Goal: Information Seeking & Learning: Learn about a topic

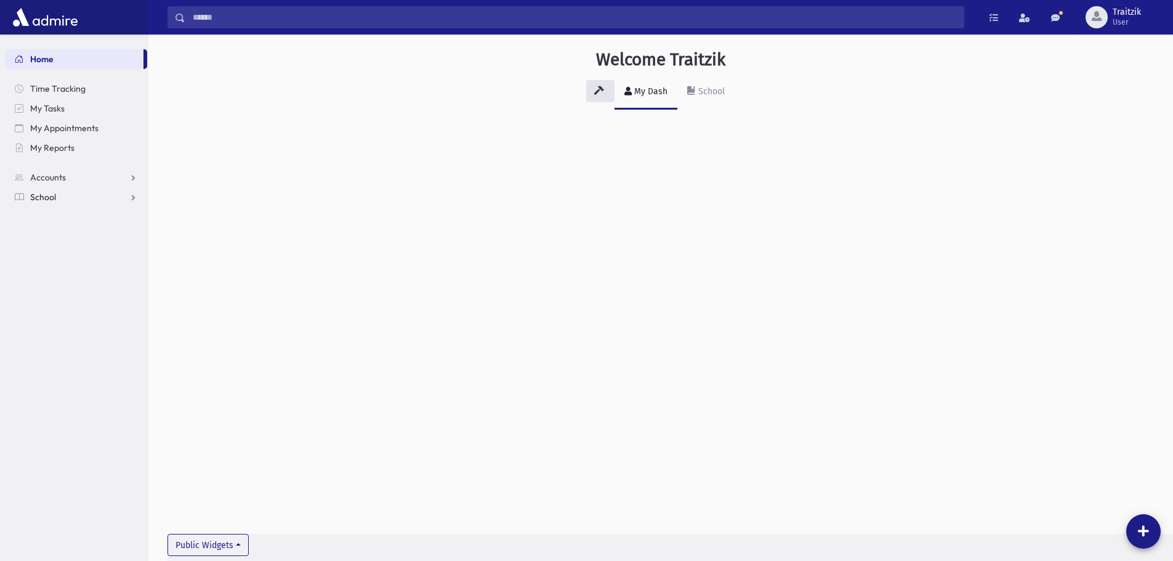
click at [42, 198] on span "School" at bounding box center [43, 196] width 26 height 11
click at [48, 218] on span "Students" at bounding box center [54, 216] width 34 height 11
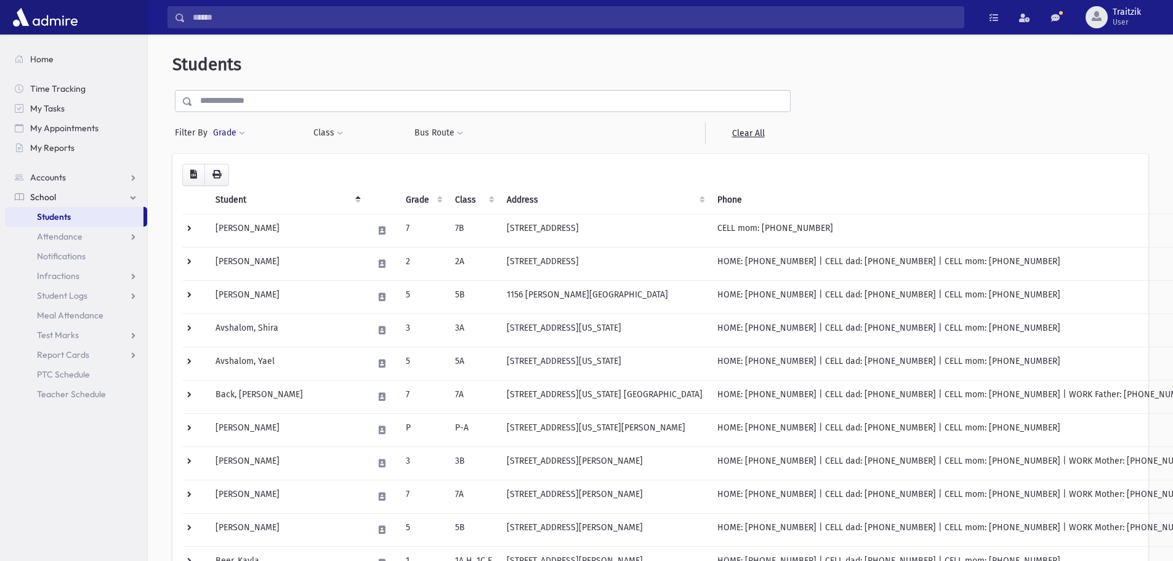
click at [239, 134] on span at bounding box center [242, 133] width 6 height 7
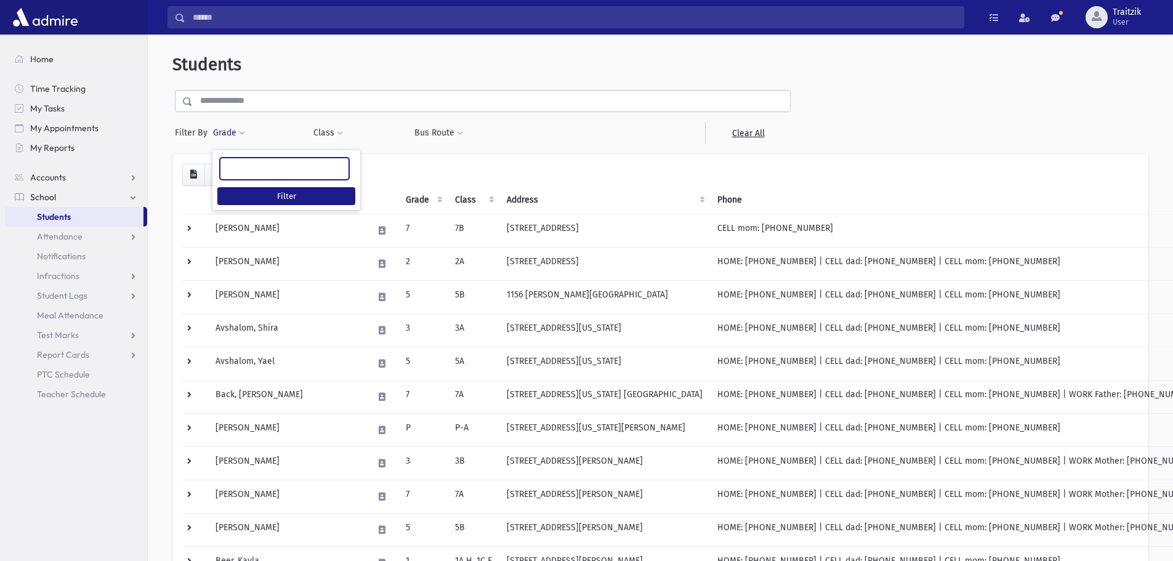
click at [259, 167] on ul at bounding box center [284, 167] width 128 height 18
type input "*"
select select "*"
click at [335, 129] on button "Class" at bounding box center [328, 133] width 31 height 22
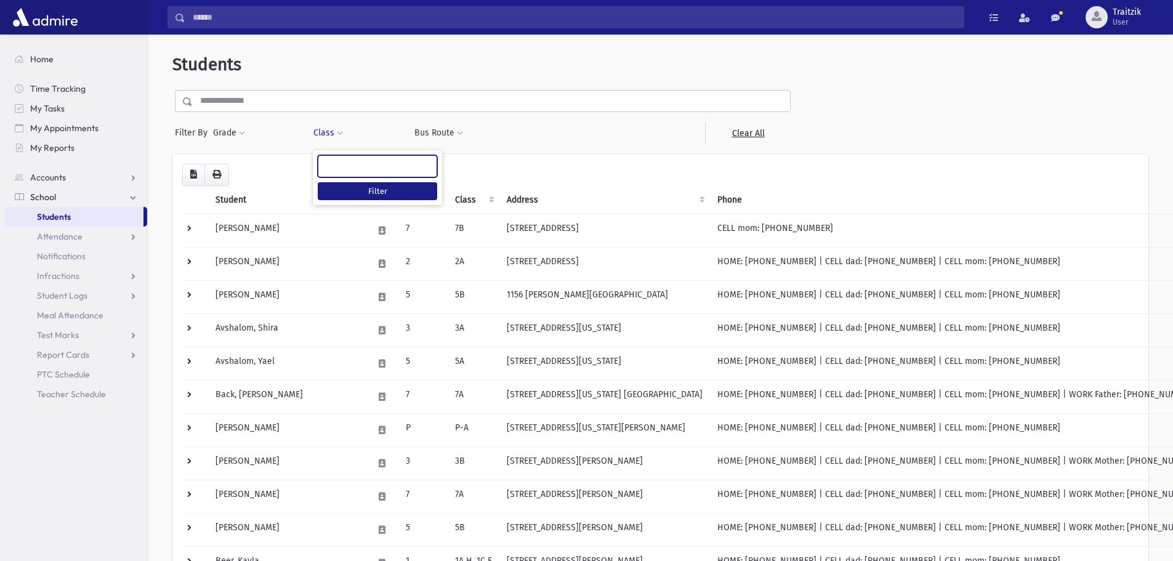
click at [345, 174] on span at bounding box center [377, 166] width 119 height 22
type input "**"
select select "**"
click at [383, 197] on button "Filter" at bounding box center [377, 191] width 119 height 18
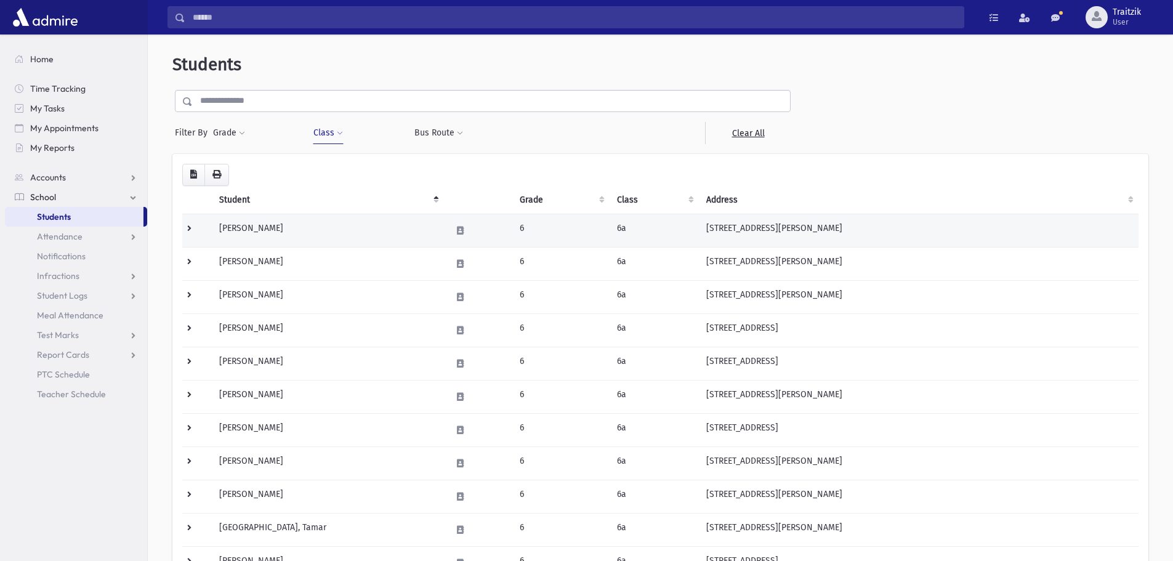
click at [249, 233] on td "Berger, Aliza" at bounding box center [328, 230] width 232 height 33
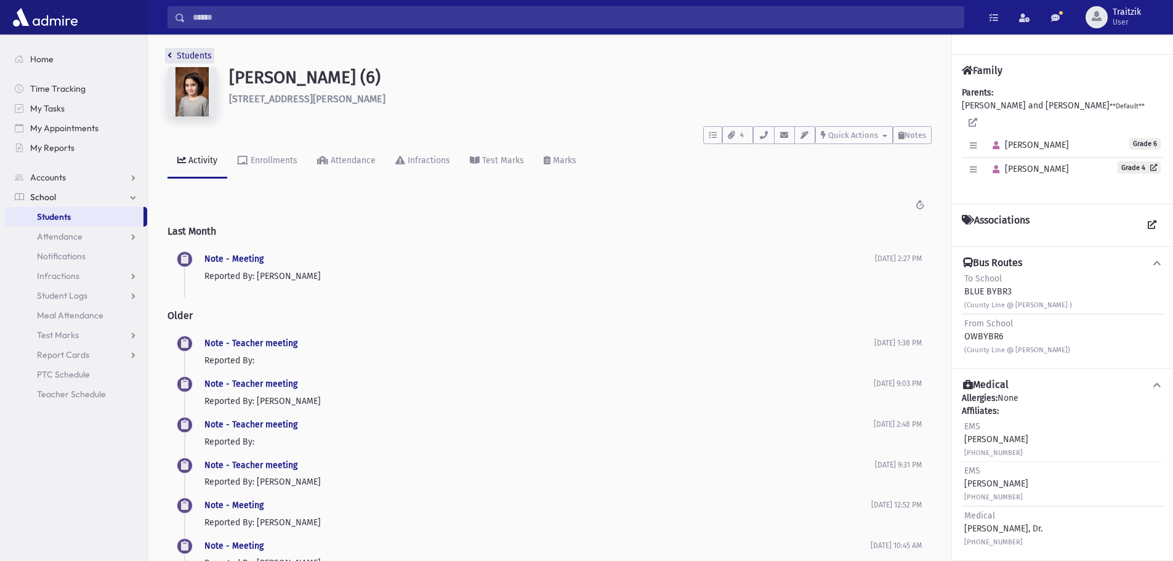
click at [170, 55] on icon "breadcrumb" at bounding box center [169, 55] width 4 height 9
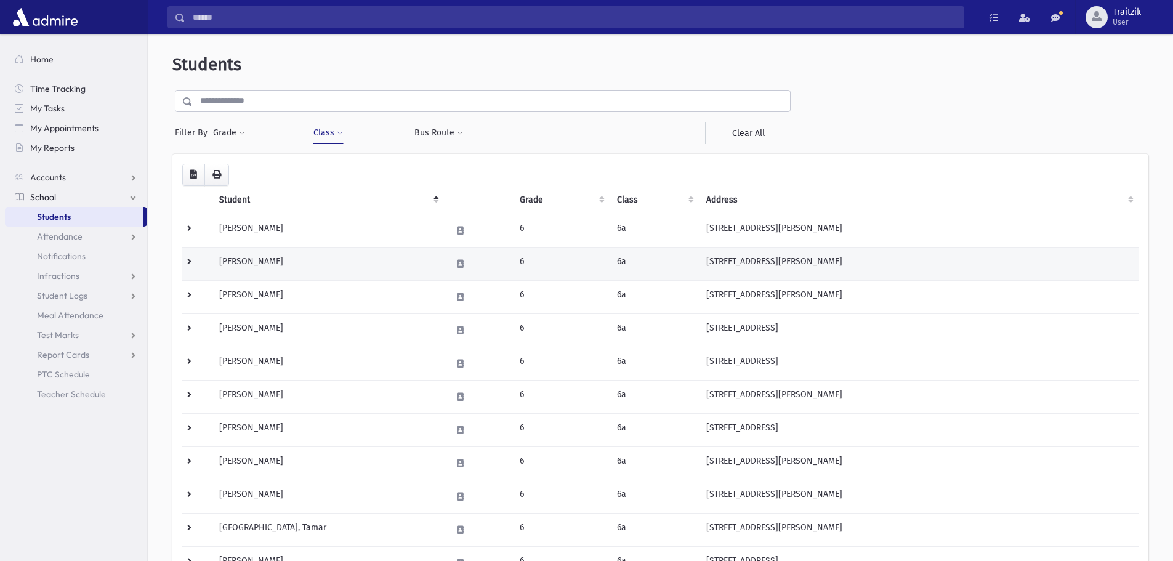
click at [262, 264] on td "Bonan, Mia" at bounding box center [328, 263] width 232 height 33
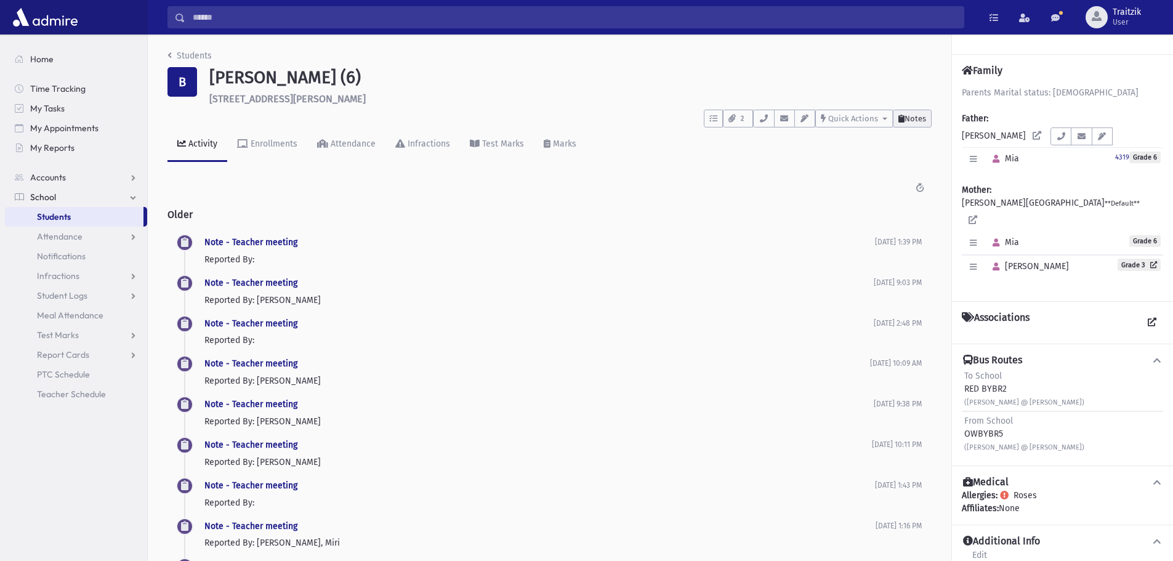
click at [920, 116] on span "Notes" at bounding box center [915, 118] width 22 height 9
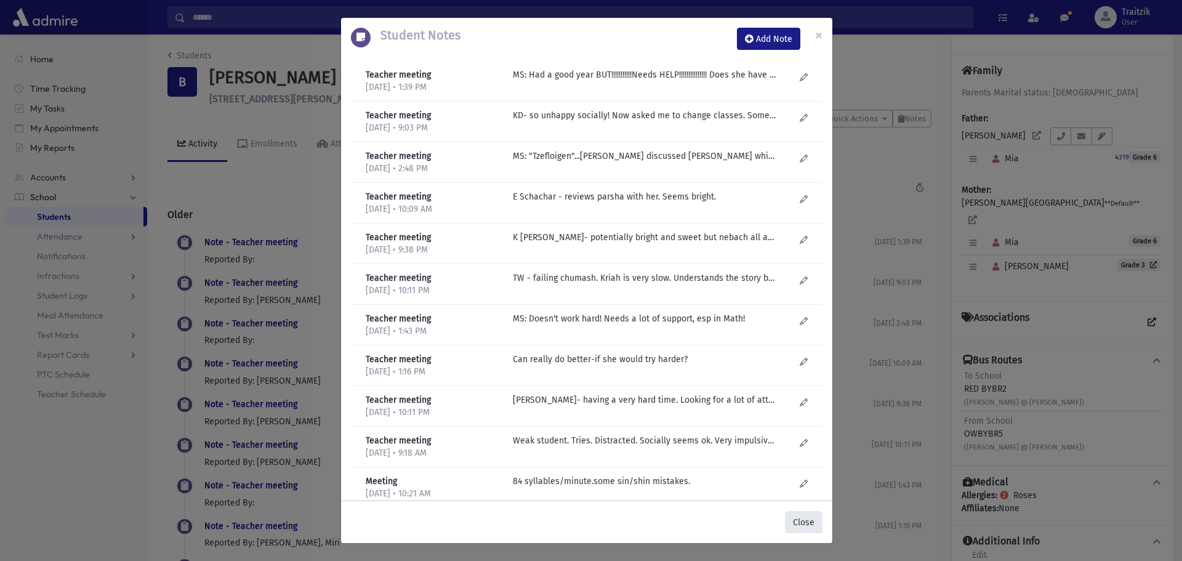
click at [803, 523] on button "Close" at bounding box center [804, 522] width 38 height 22
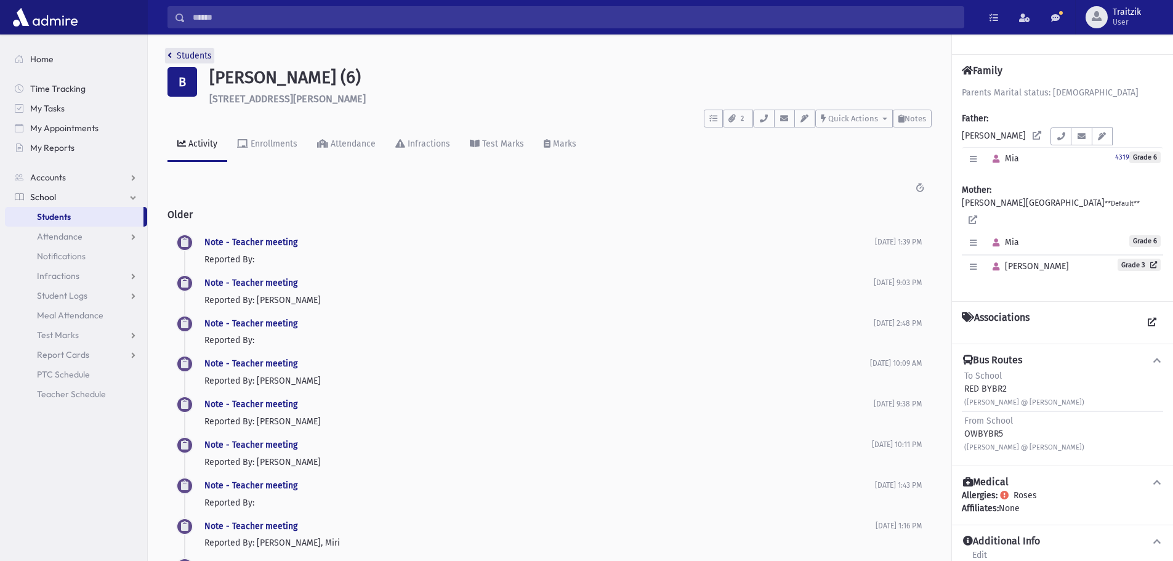
click at [167, 54] on icon "breadcrumb" at bounding box center [169, 55] width 4 height 9
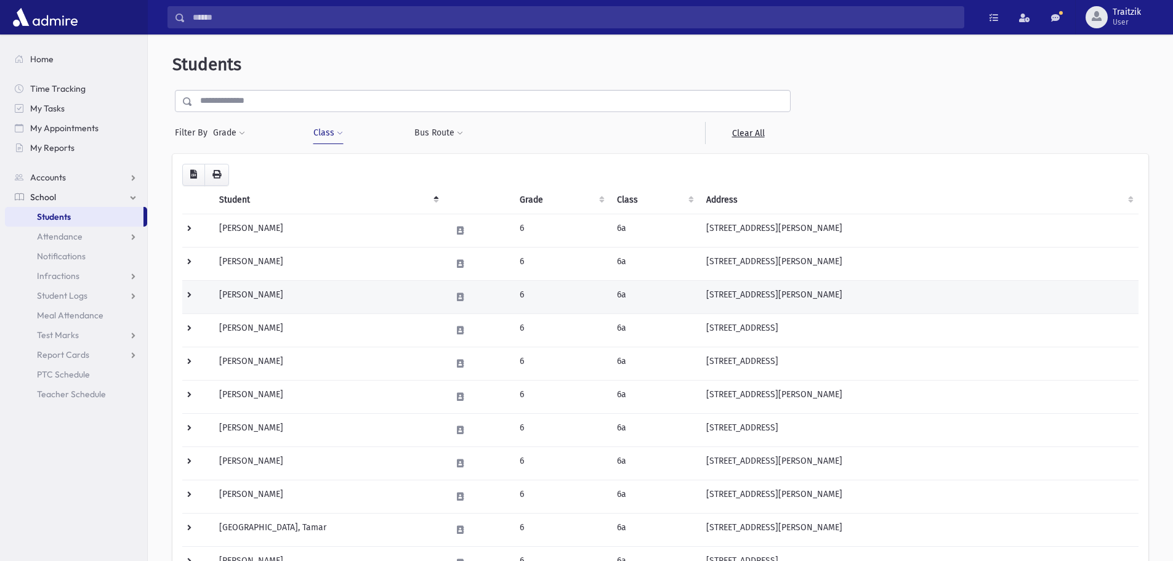
click at [289, 298] on td "[PERSON_NAME]" at bounding box center [328, 296] width 232 height 33
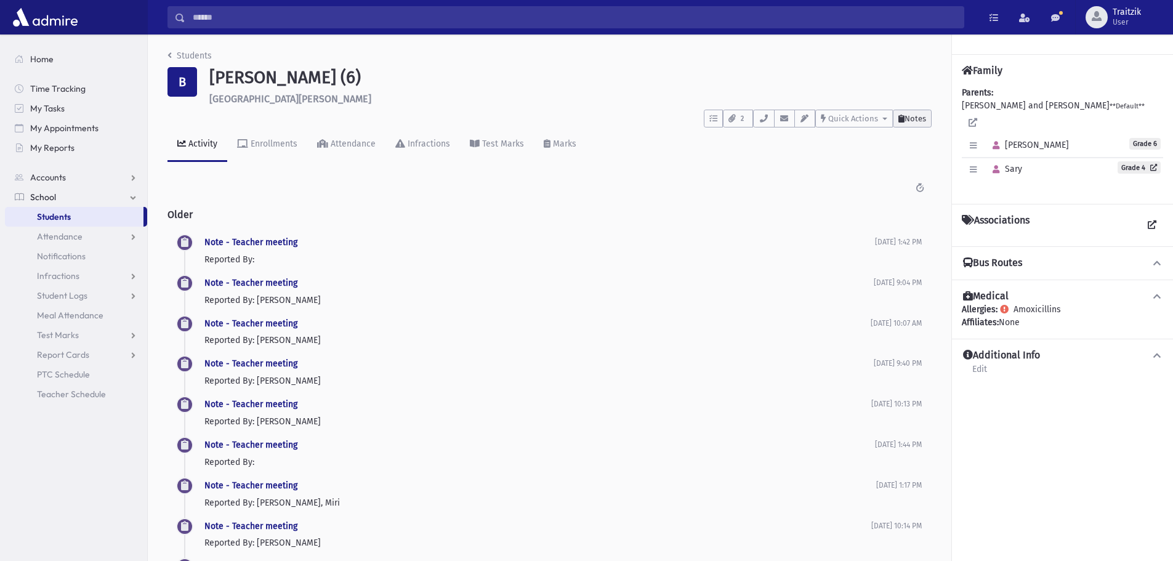
click at [912, 119] on span "Notes" at bounding box center [915, 118] width 22 height 9
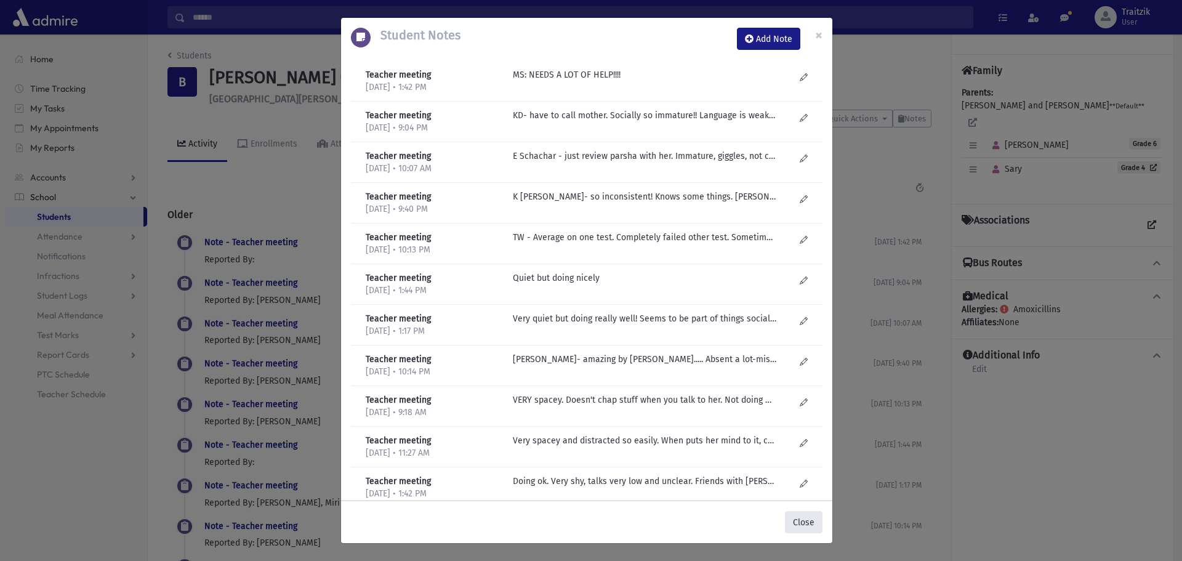
click at [801, 516] on button "Close" at bounding box center [804, 522] width 38 height 22
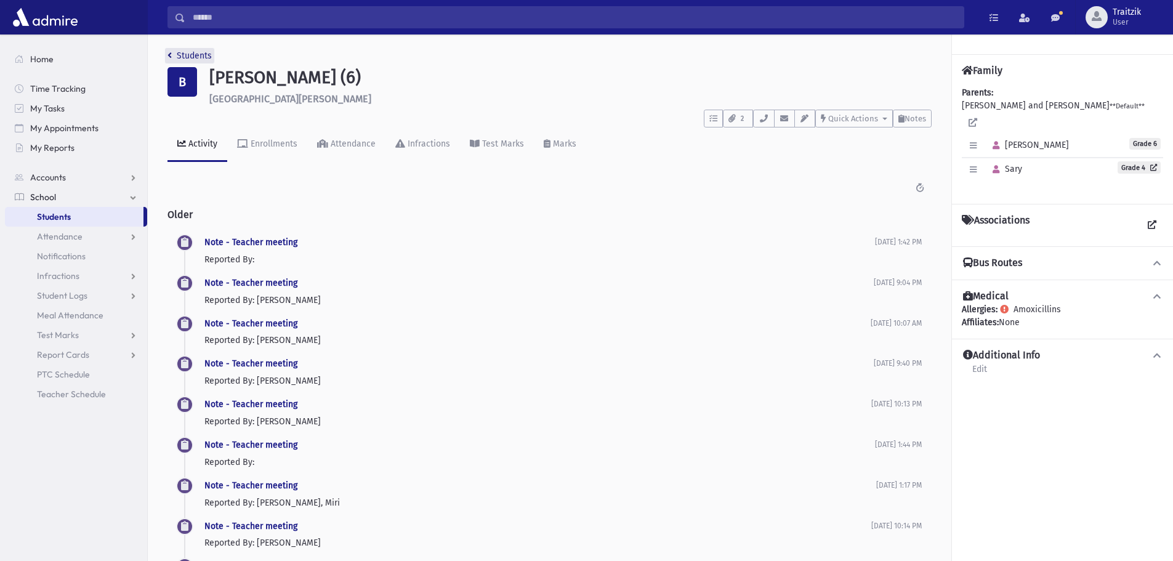
click at [172, 58] on link "Students" at bounding box center [189, 55] width 44 height 10
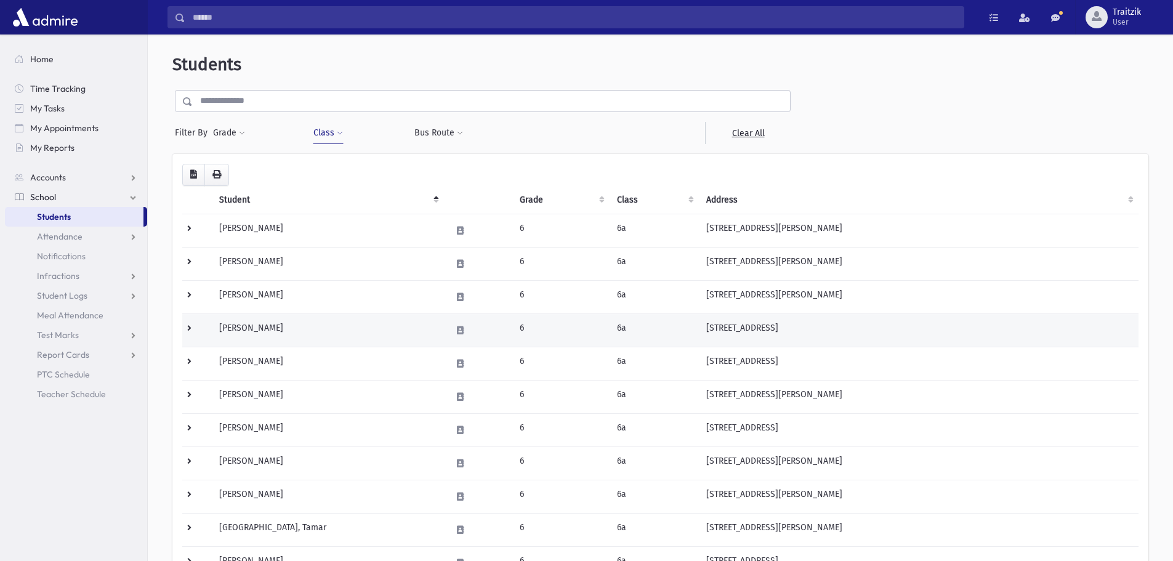
click at [267, 331] on td "[PERSON_NAME]" at bounding box center [328, 329] width 232 height 33
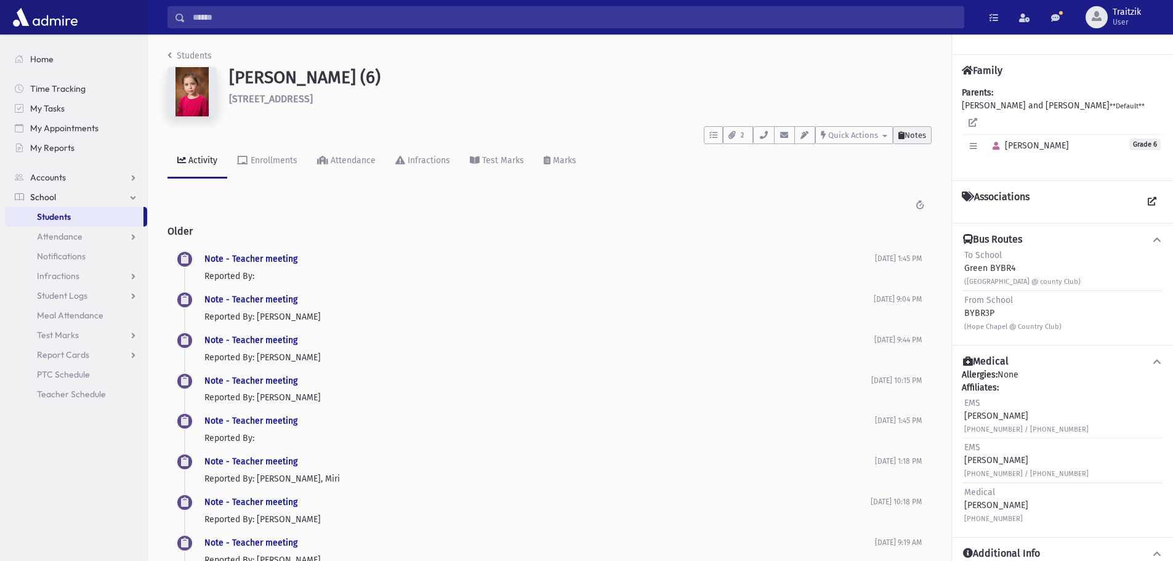
click at [910, 130] on span "Notes" at bounding box center [915, 134] width 22 height 9
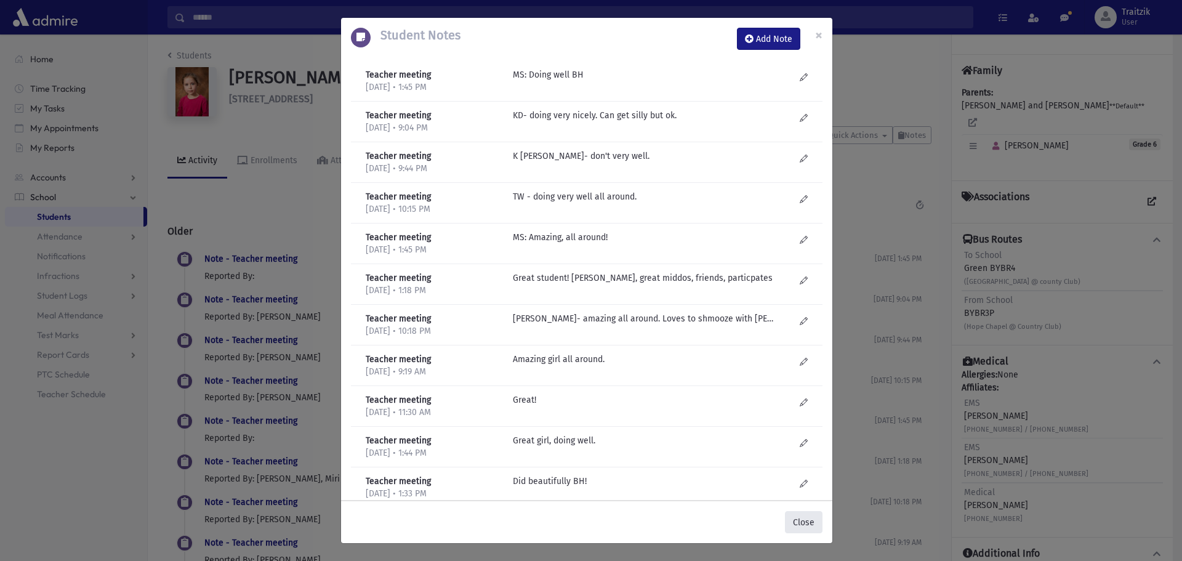
click at [817, 523] on button "Close" at bounding box center [804, 522] width 38 height 22
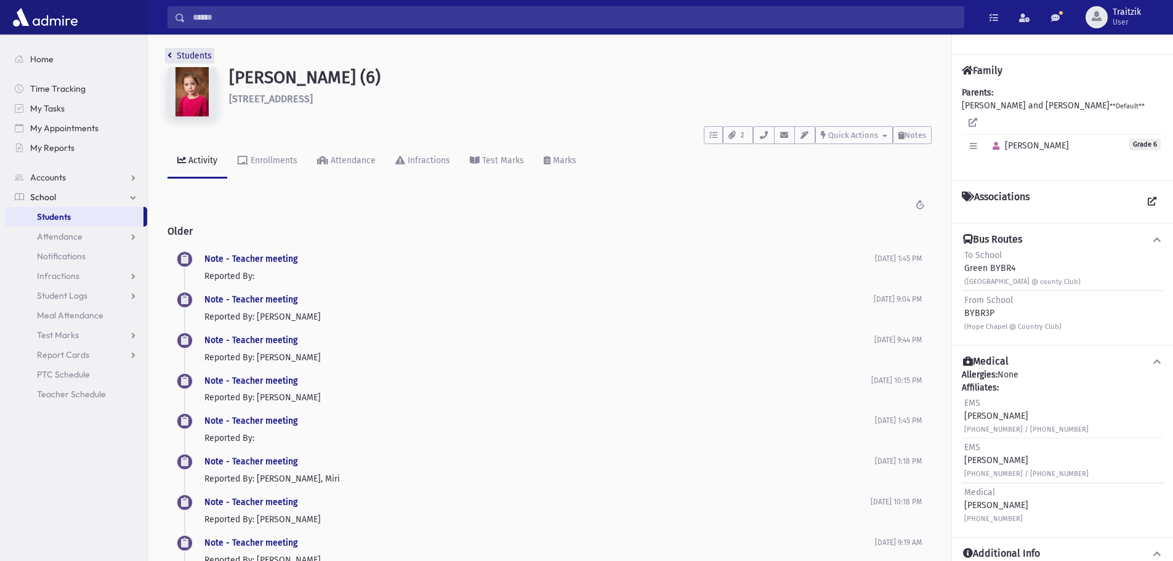
click at [167, 52] on icon "breadcrumb" at bounding box center [169, 55] width 4 height 9
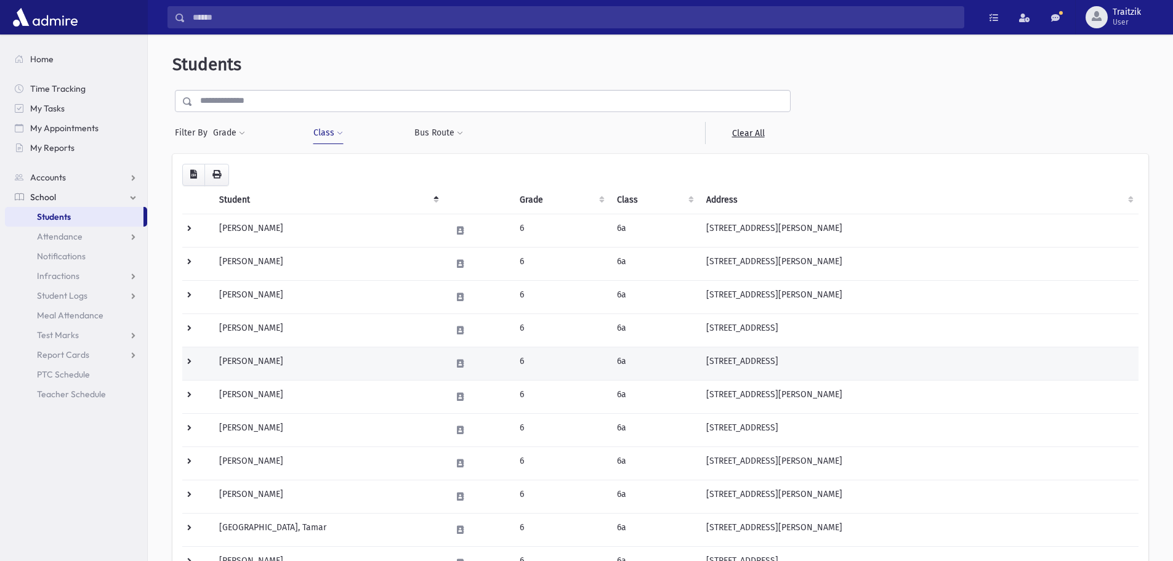
click at [324, 361] on td "[PERSON_NAME]" at bounding box center [328, 363] width 232 height 33
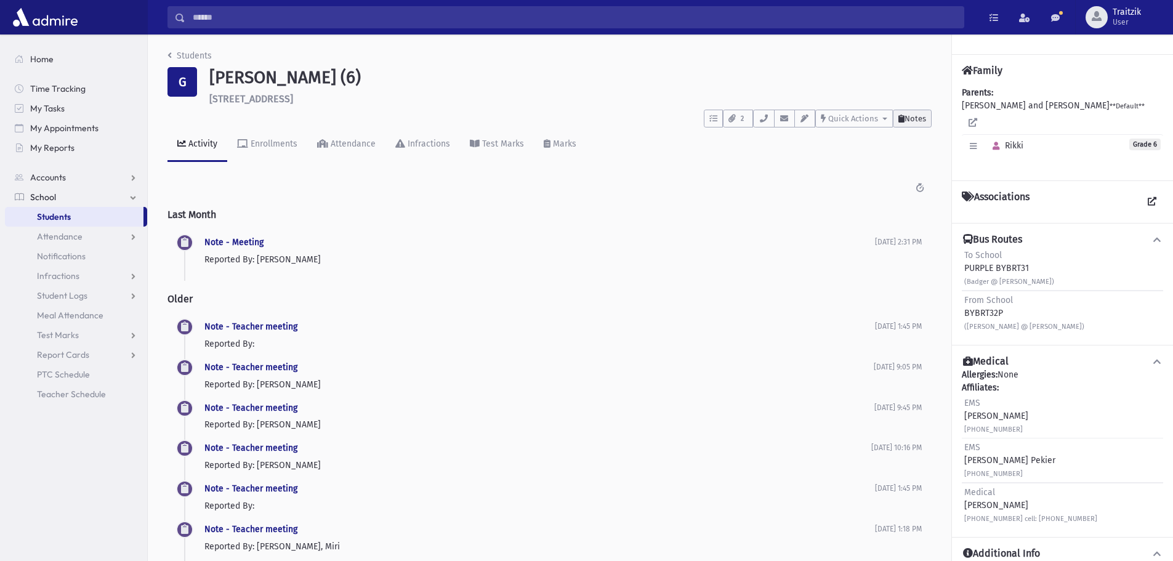
click at [914, 118] on span "Notes" at bounding box center [915, 118] width 22 height 9
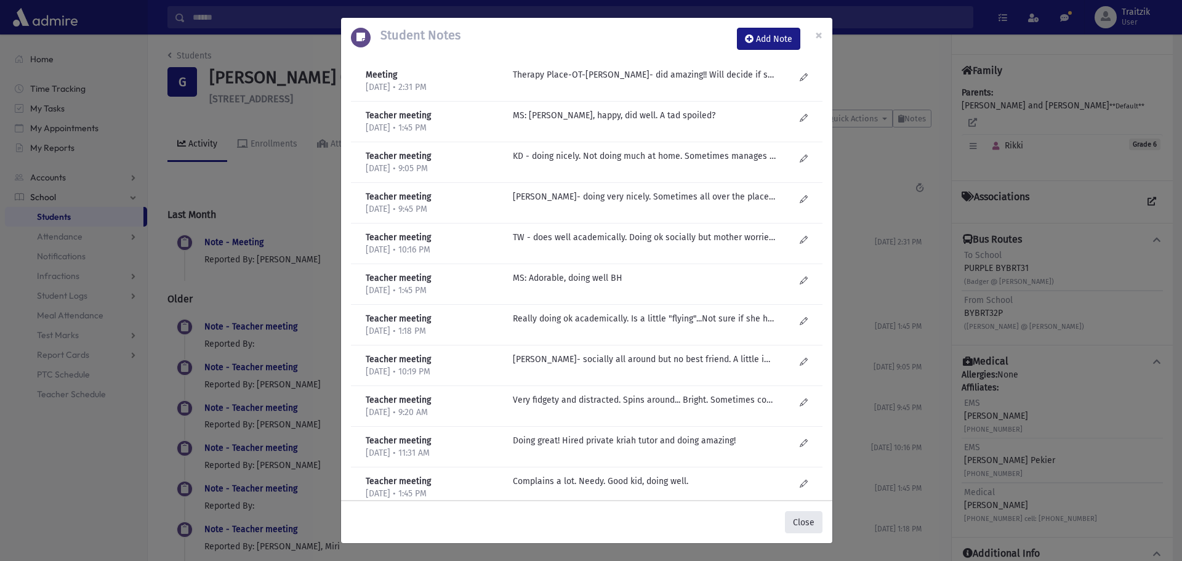
click at [804, 515] on button "Close" at bounding box center [804, 522] width 38 height 22
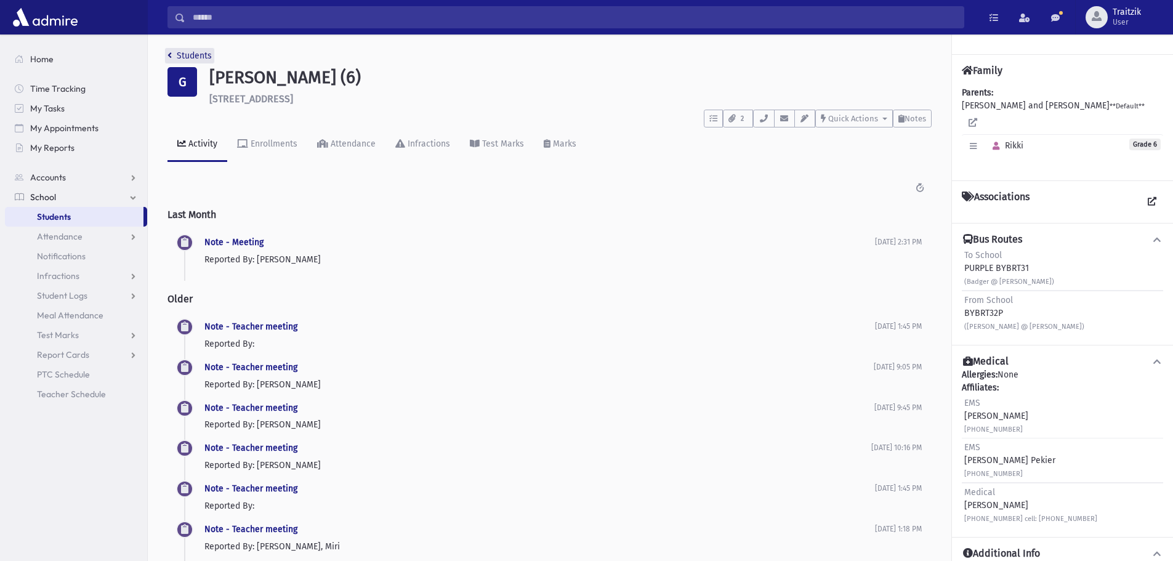
click at [168, 54] on icon "breadcrumb" at bounding box center [169, 55] width 4 height 9
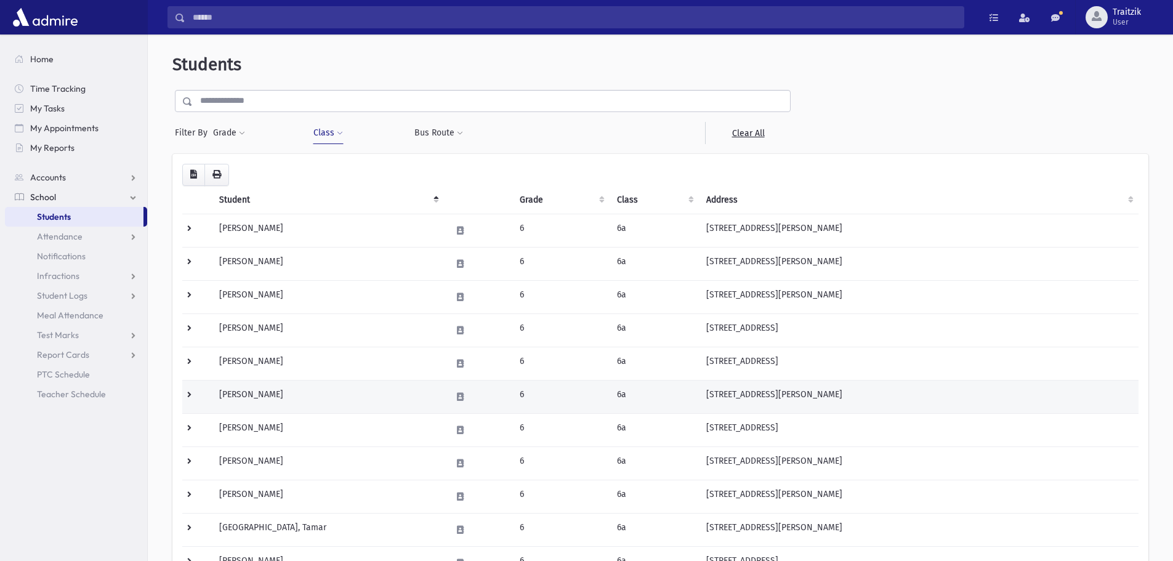
click at [266, 399] on td "[PERSON_NAME]" at bounding box center [328, 396] width 232 height 33
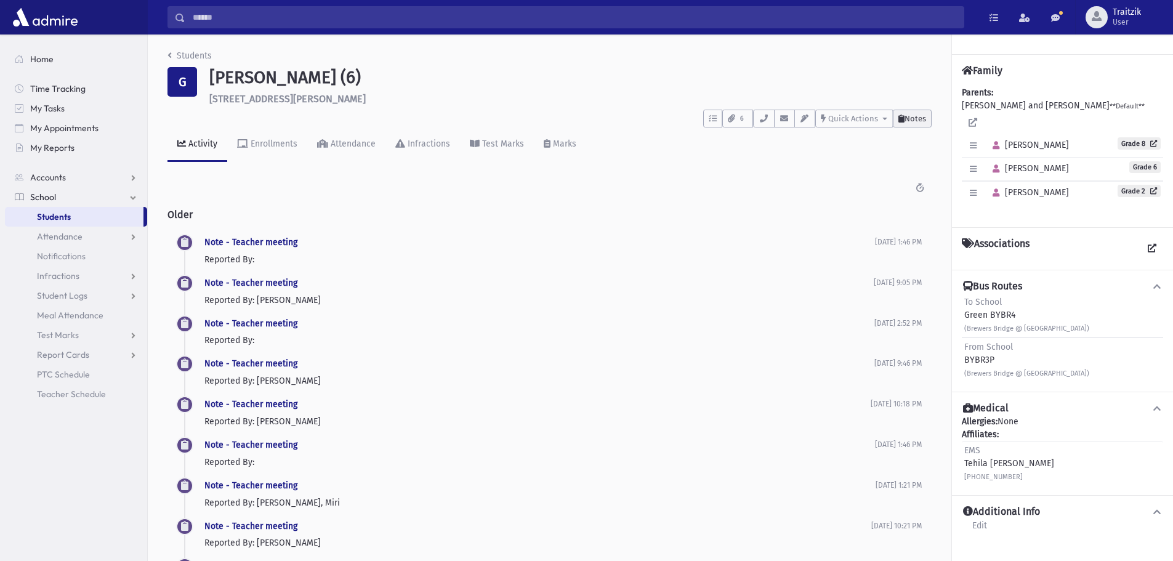
click at [909, 124] on button "Notes" at bounding box center [911, 119] width 39 height 18
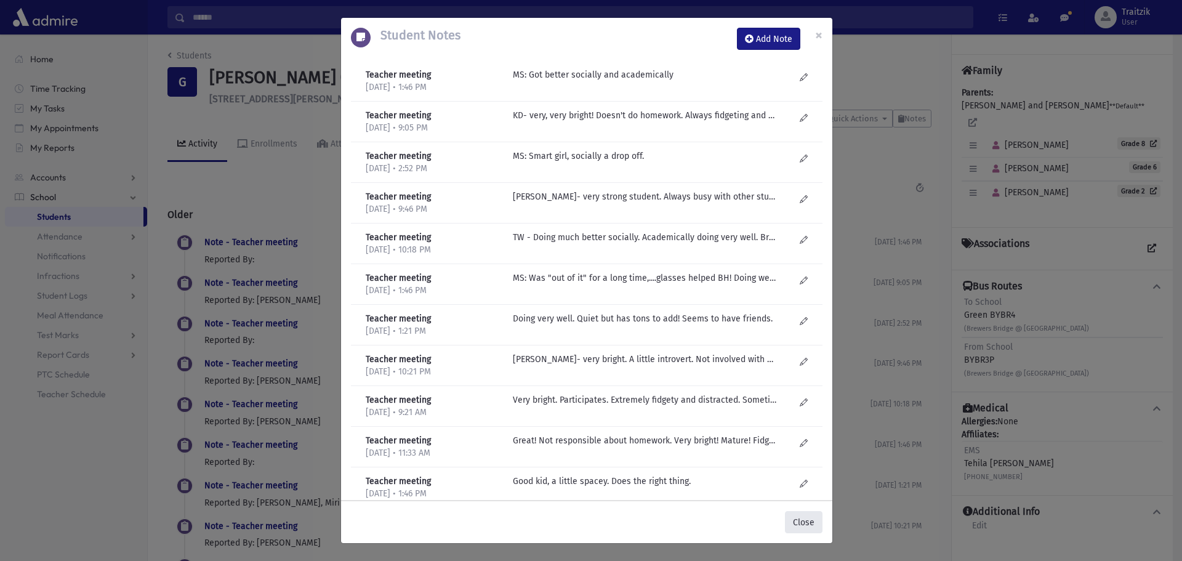
click at [800, 519] on button "Close" at bounding box center [804, 522] width 38 height 22
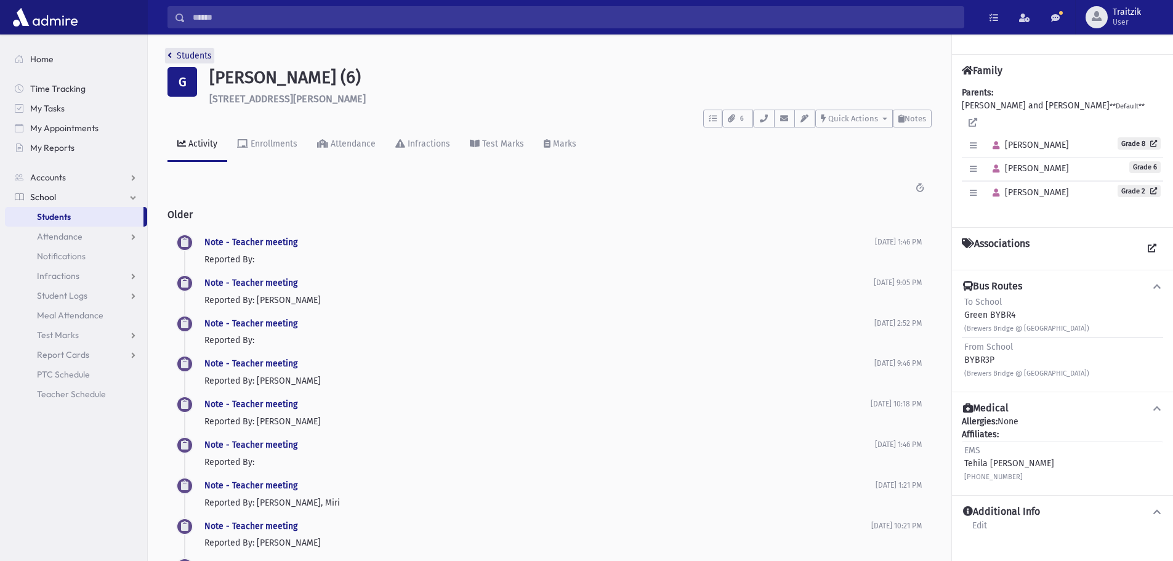
click at [169, 52] on icon "breadcrumb" at bounding box center [169, 55] width 4 height 9
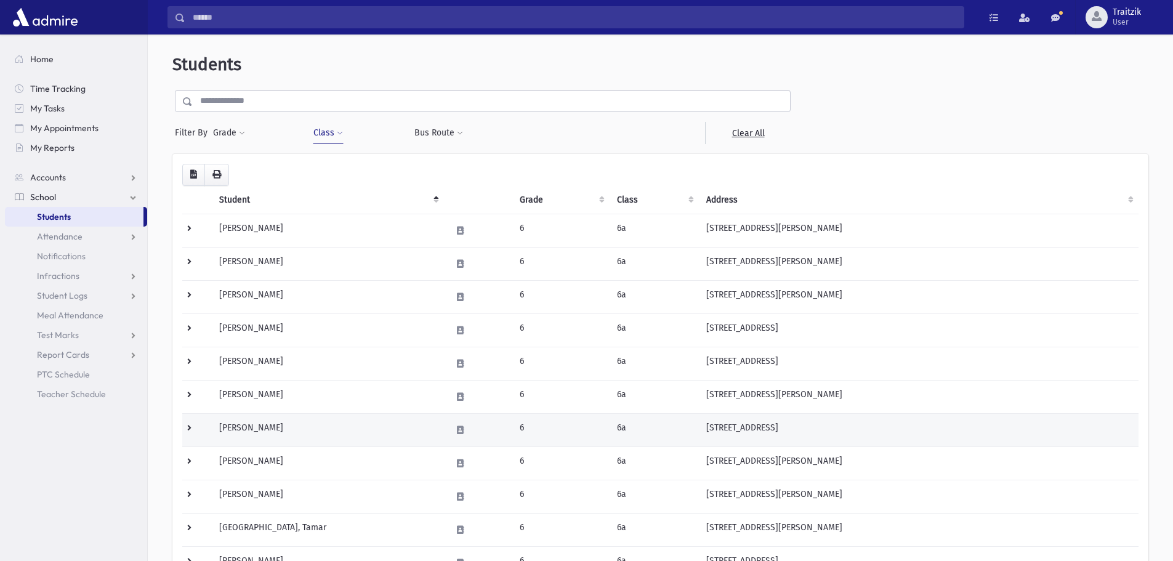
click at [277, 428] on td "[PERSON_NAME]" at bounding box center [328, 429] width 232 height 33
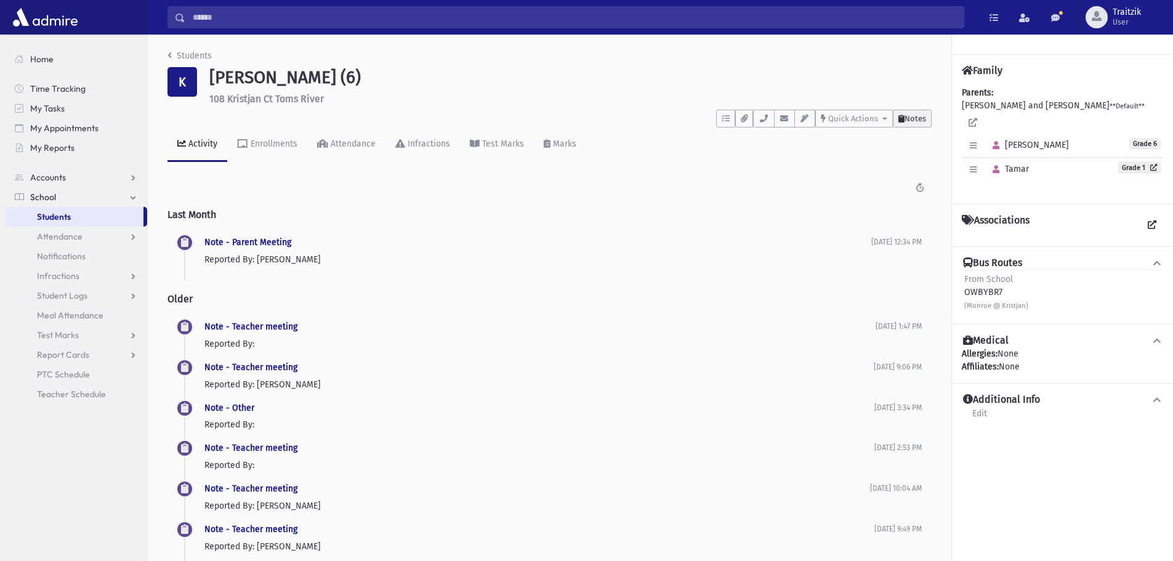
click at [912, 121] on span "Notes" at bounding box center [915, 118] width 22 height 9
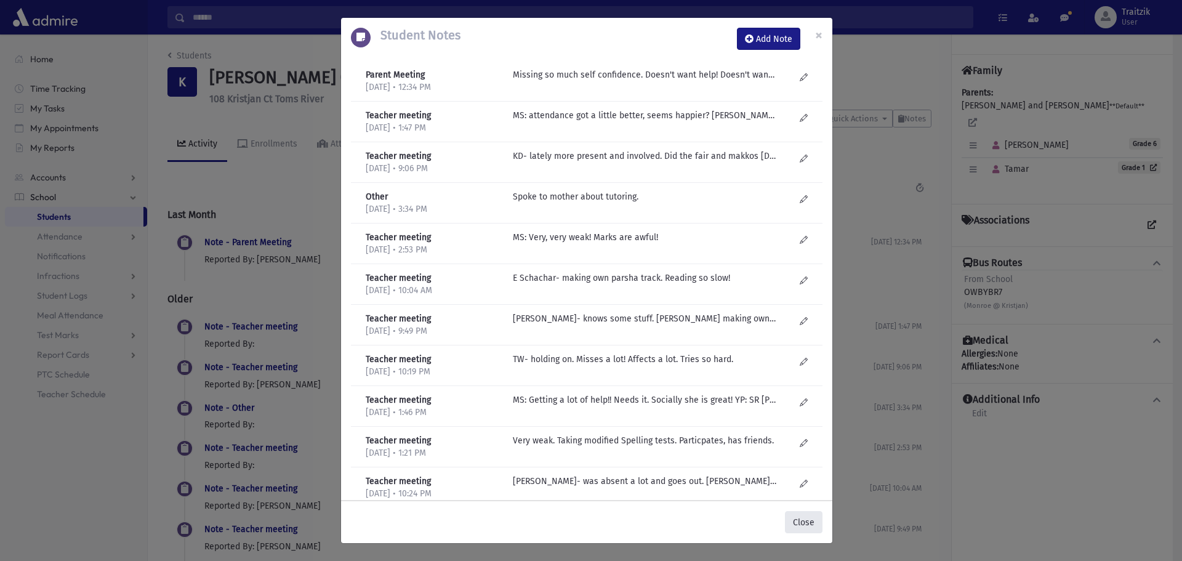
click at [811, 518] on button "Close" at bounding box center [804, 522] width 38 height 22
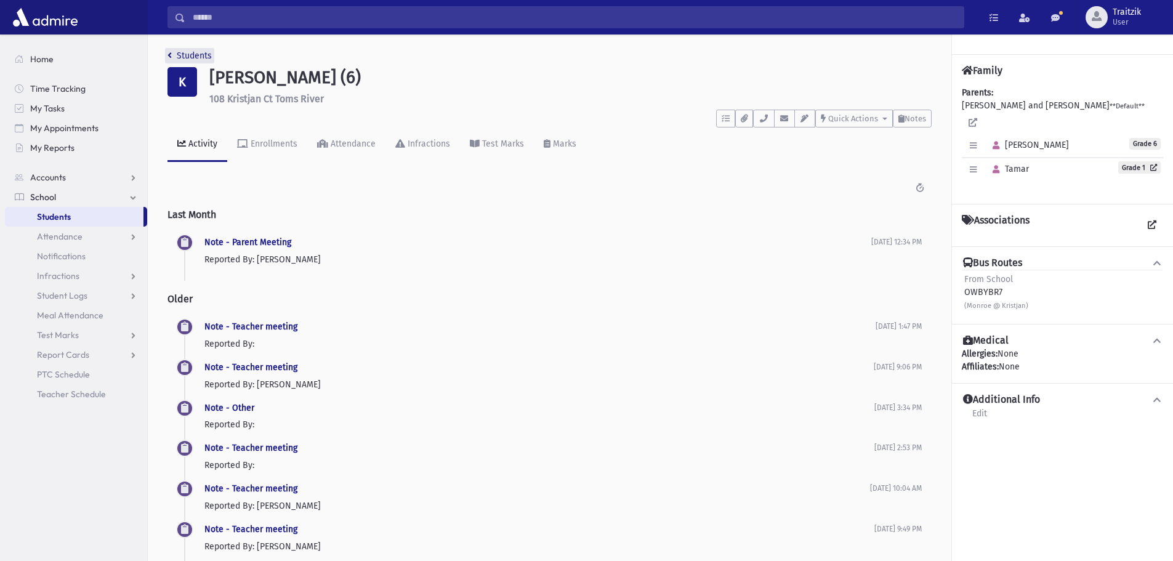
click at [175, 55] on link "Students" at bounding box center [189, 55] width 44 height 10
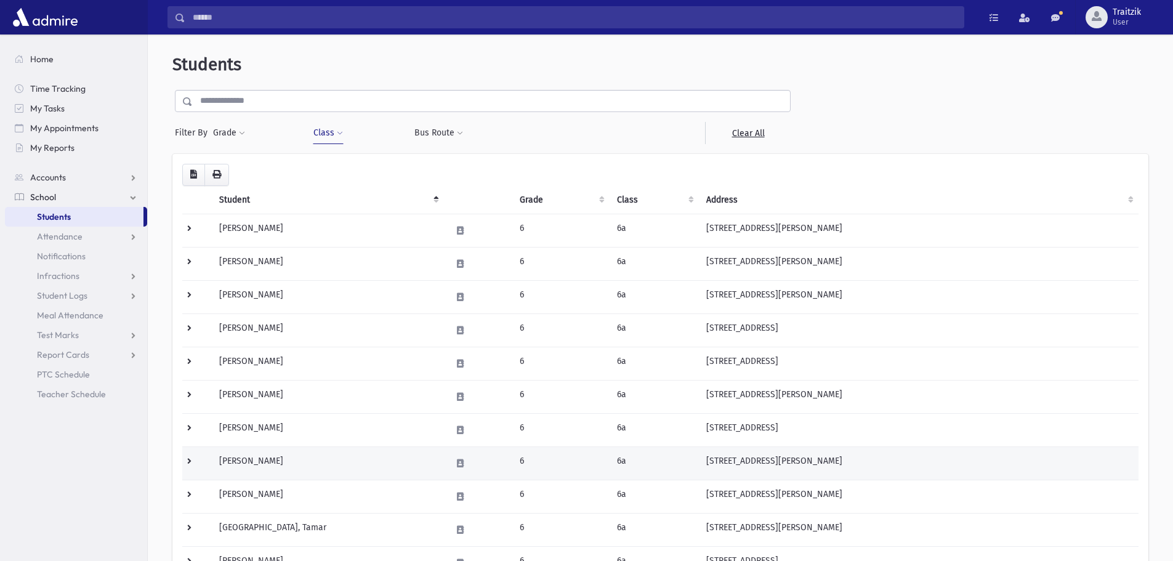
click at [273, 467] on td "Kaufman, Ahuva" at bounding box center [328, 462] width 232 height 33
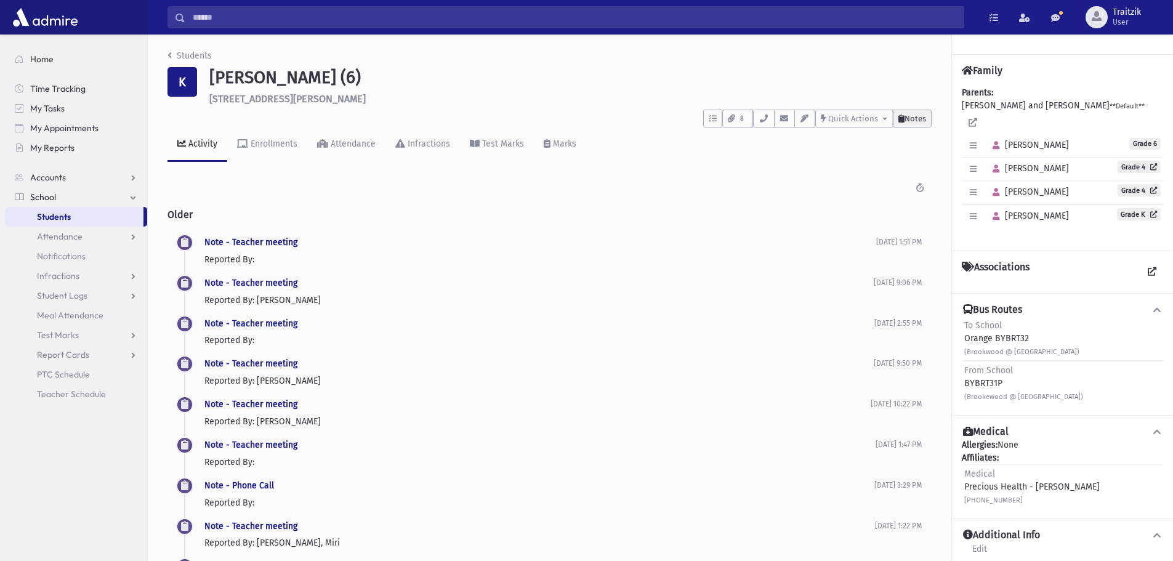
click at [919, 118] on span "Notes" at bounding box center [915, 118] width 22 height 9
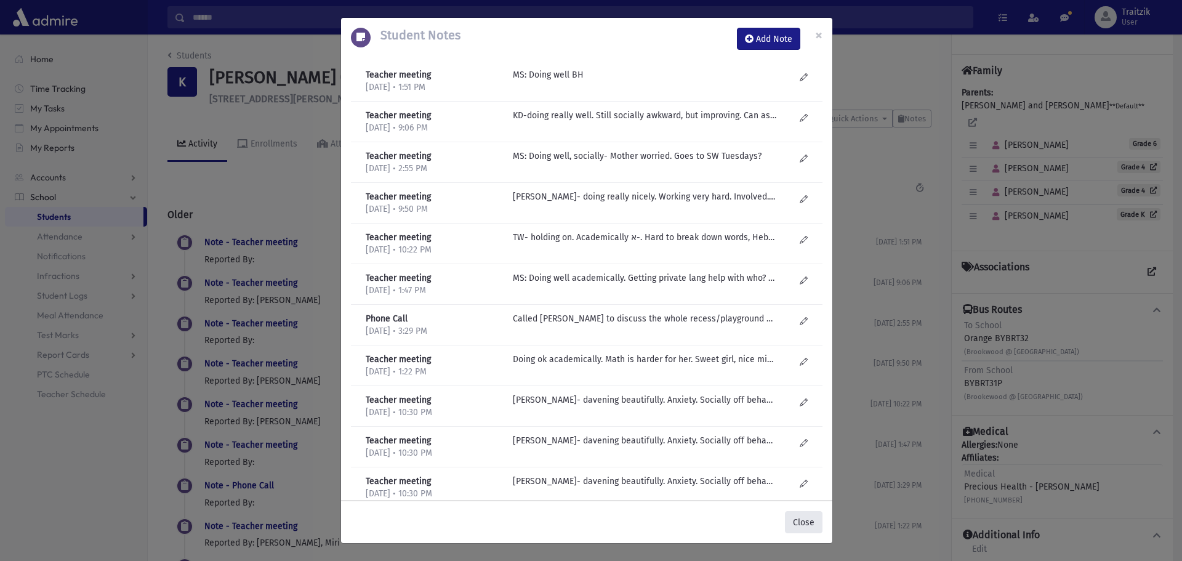
click at [806, 527] on button "Close" at bounding box center [804, 522] width 38 height 22
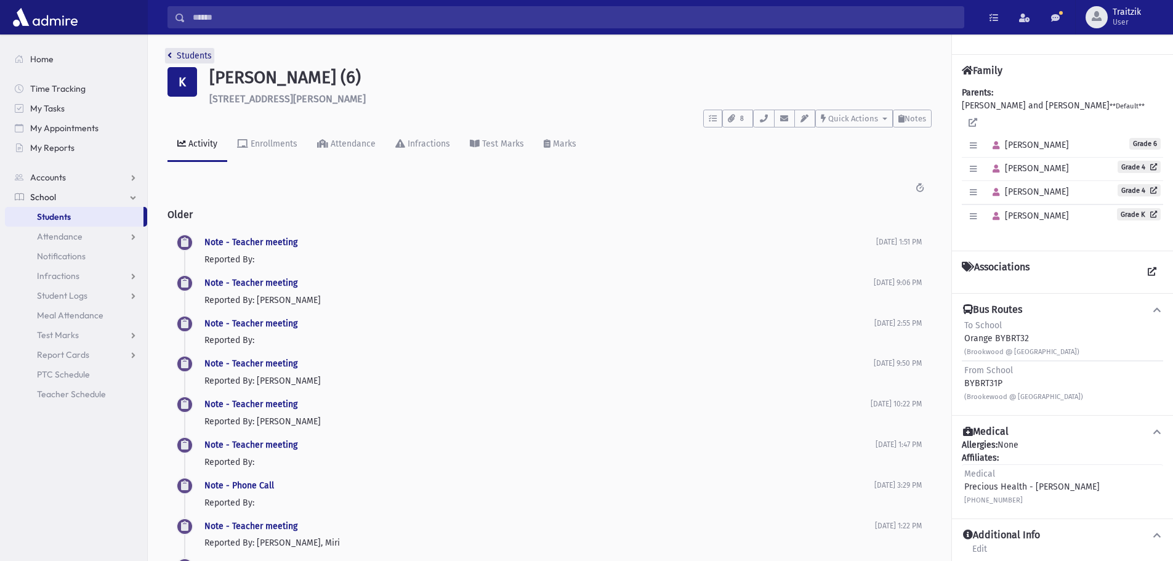
click at [169, 52] on icon "breadcrumb" at bounding box center [169, 55] width 4 height 9
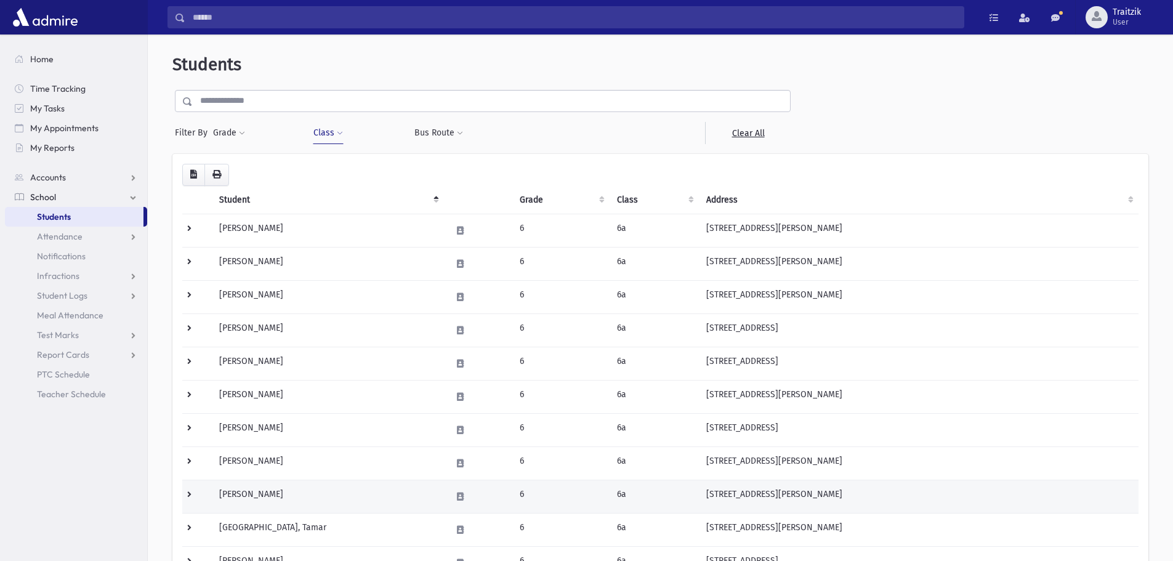
click at [271, 503] on td "[PERSON_NAME]" at bounding box center [328, 495] width 232 height 33
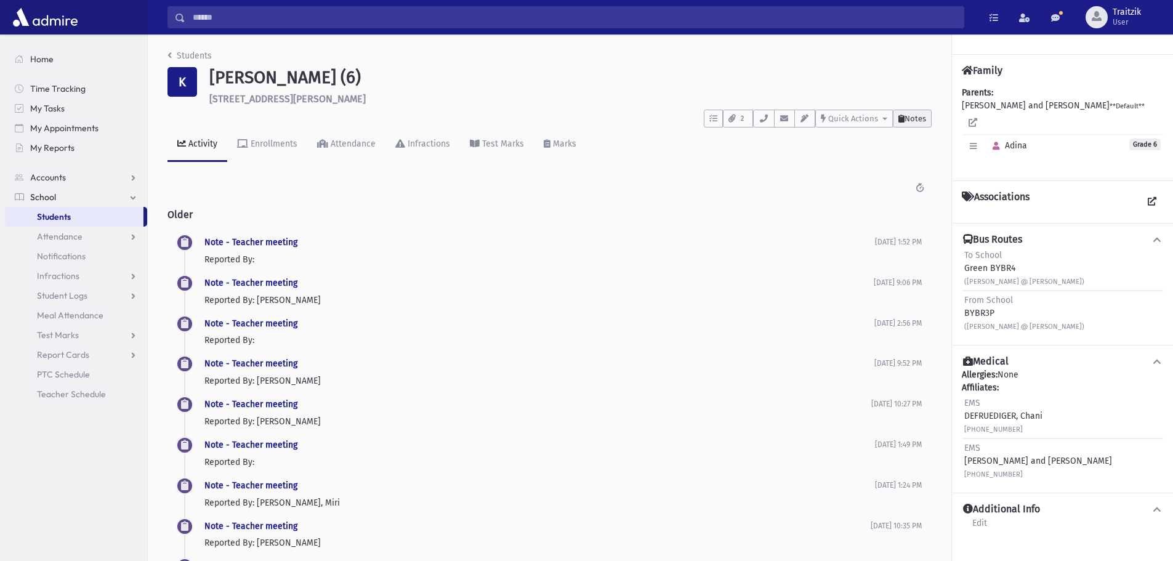
click at [902, 114] on icon at bounding box center [901, 118] width 6 height 8
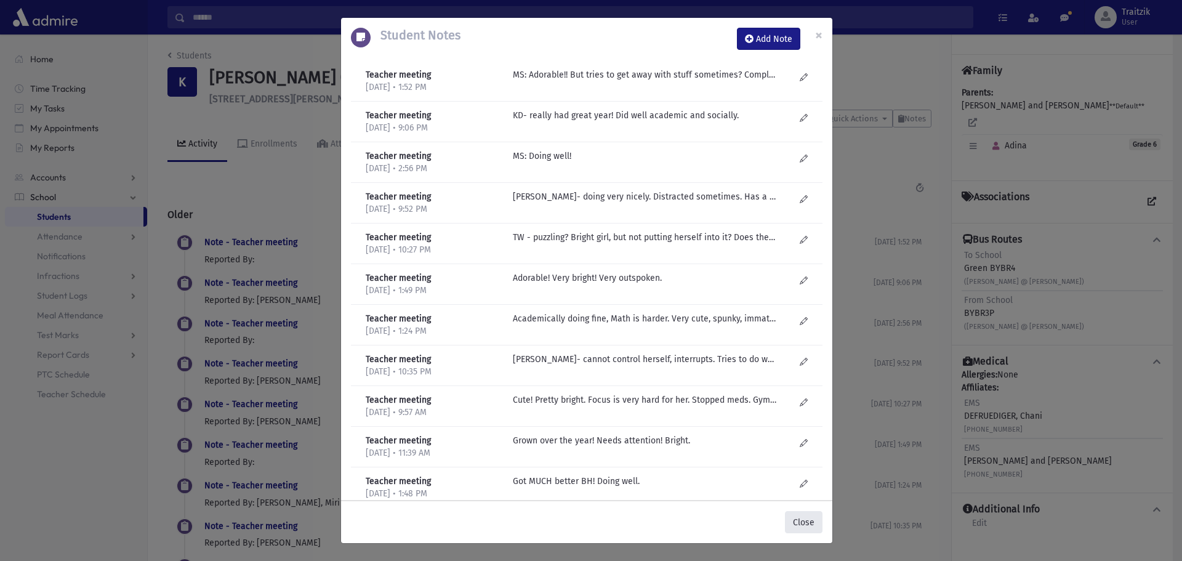
click at [800, 523] on button "Close" at bounding box center [804, 522] width 38 height 22
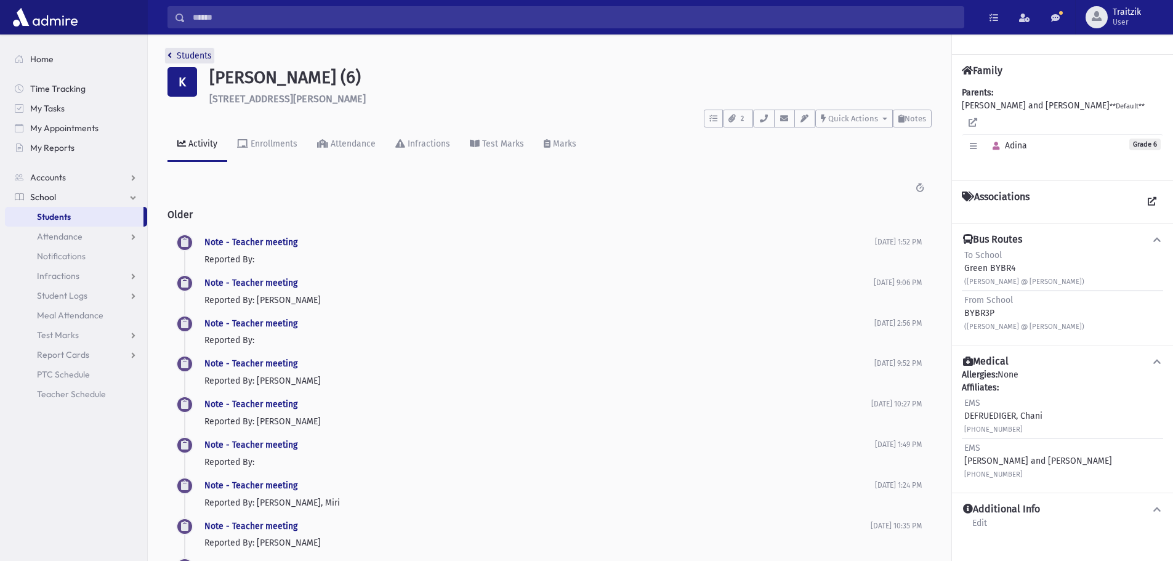
click at [170, 55] on icon "breadcrumb" at bounding box center [169, 55] width 4 height 9
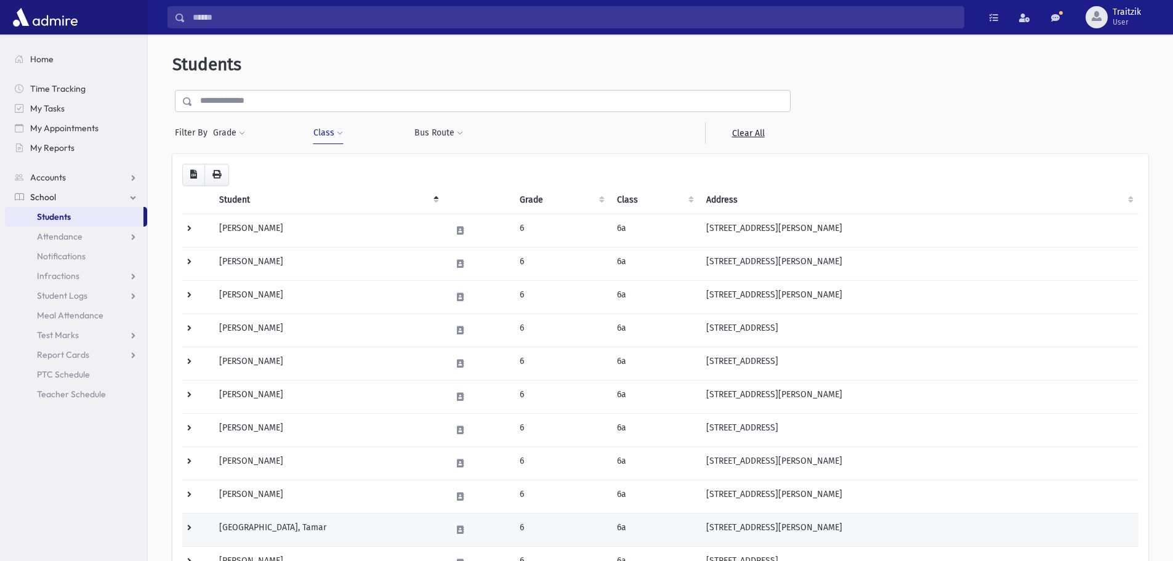
click at [255, 533] on td "[GEOGRAPHIC_DATA], Tamar" at bounding box center [328, 529] width 232 height 33
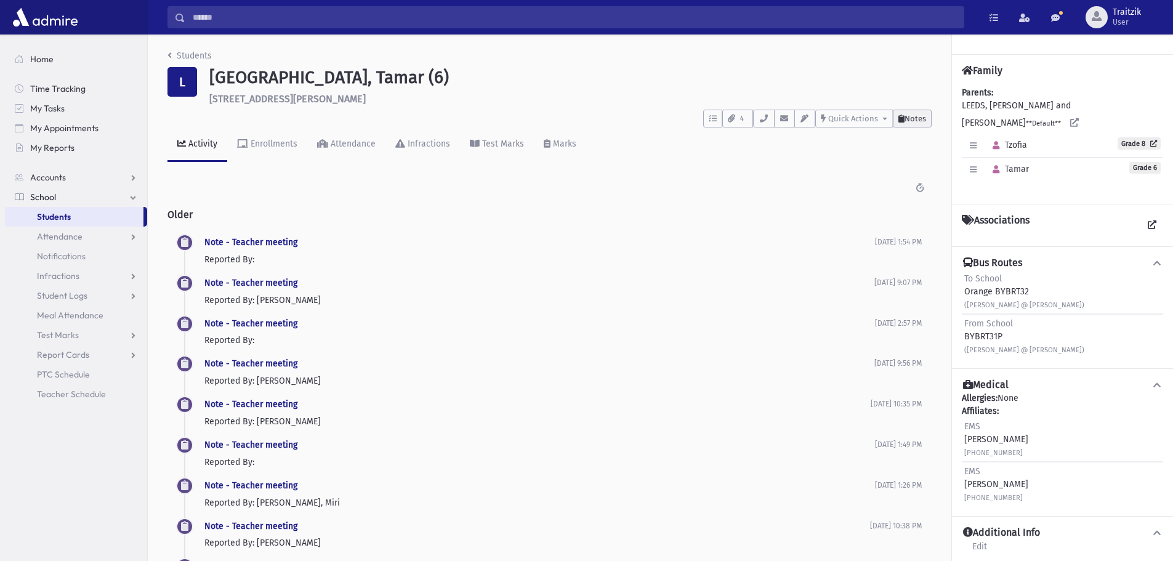
click at [903, 124] on button "Notes" at bounding box center [911, 119] width 39 height 18
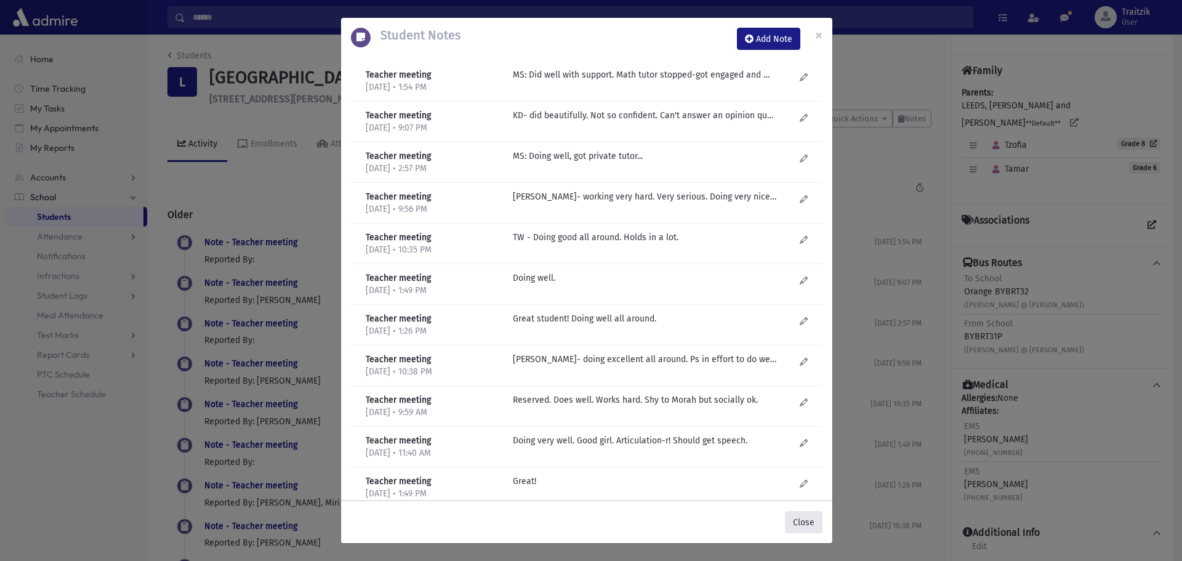
click at [800, 525] on button "Close" at bounding box center [804, 522] width 38 height 22
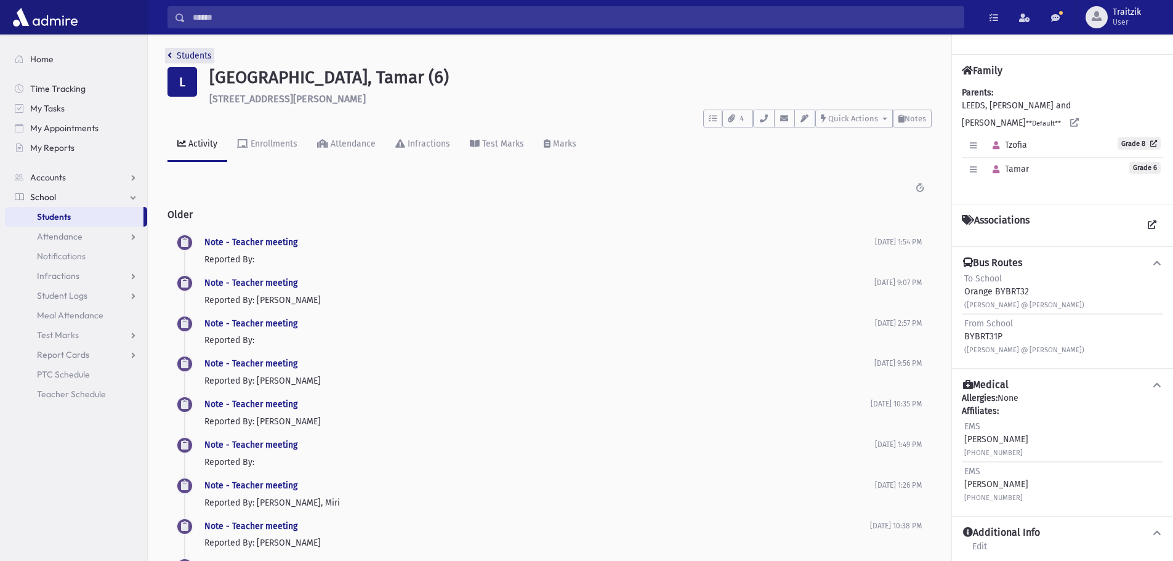
click at [169, 53] on icon "breadcrumb" at bounding box center [169, 55] width 4 height 9
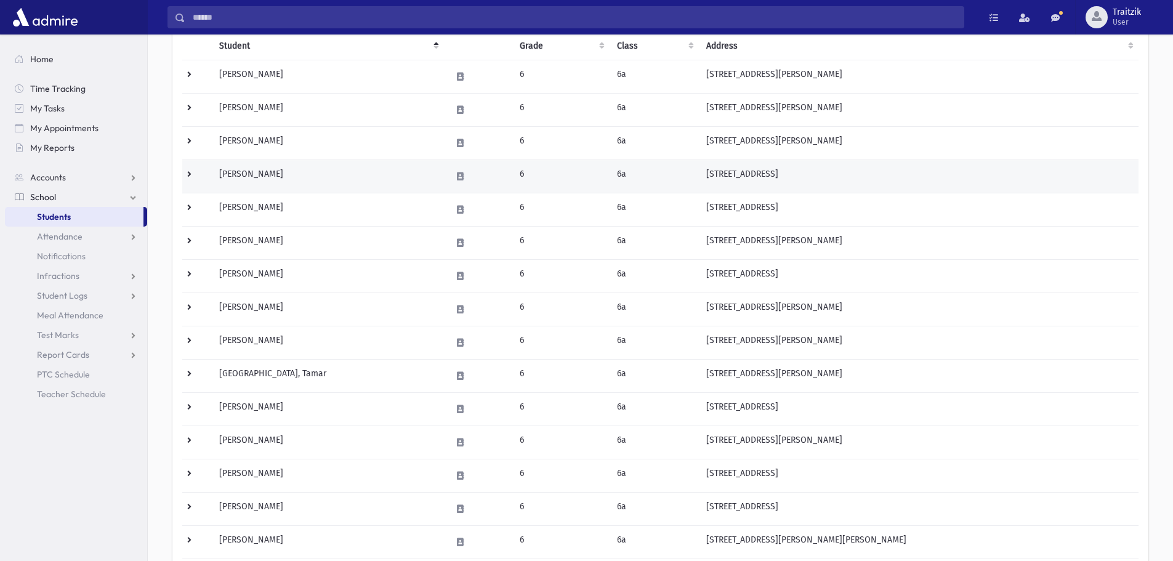
scroll to position [246, 0]
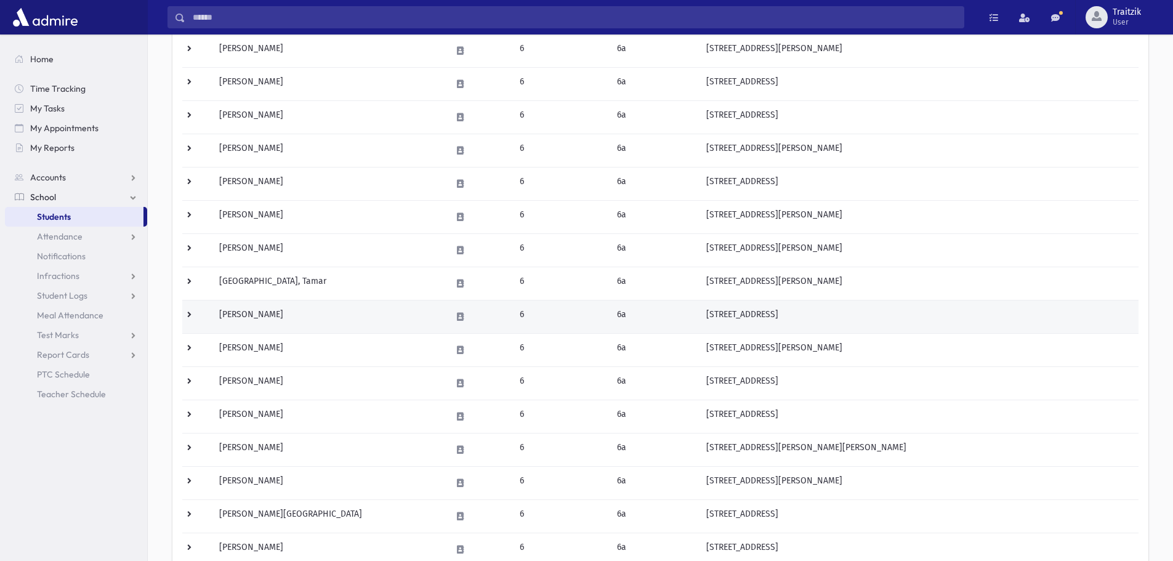
click at [284, 314] on td "Levitz, Bailey" at bounding box center [328, 316] width 232 height 33
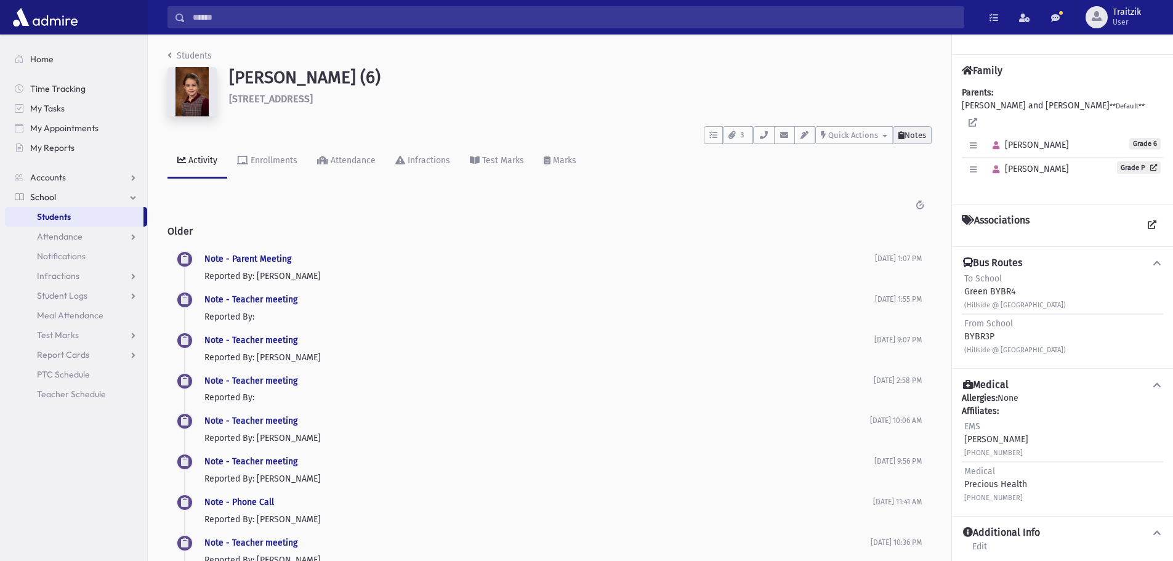
click at [913, 135] on span "Notes" at bounding box center [915, 134] width 22 height 9
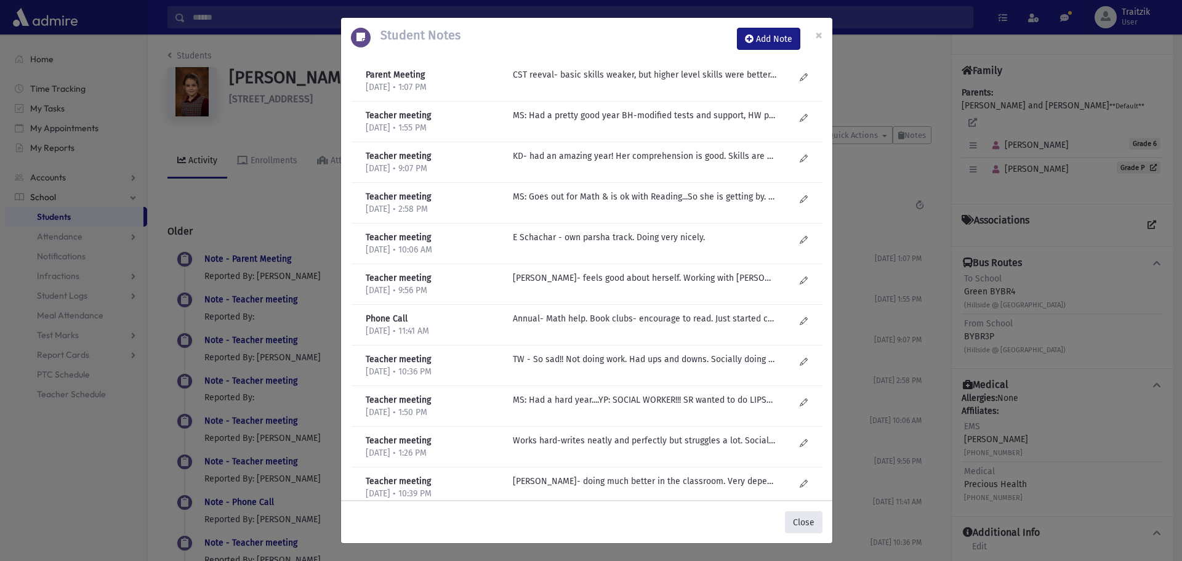
click at [813, 521] on button "Close" at bounding box center [804, 522] width 38 height 22
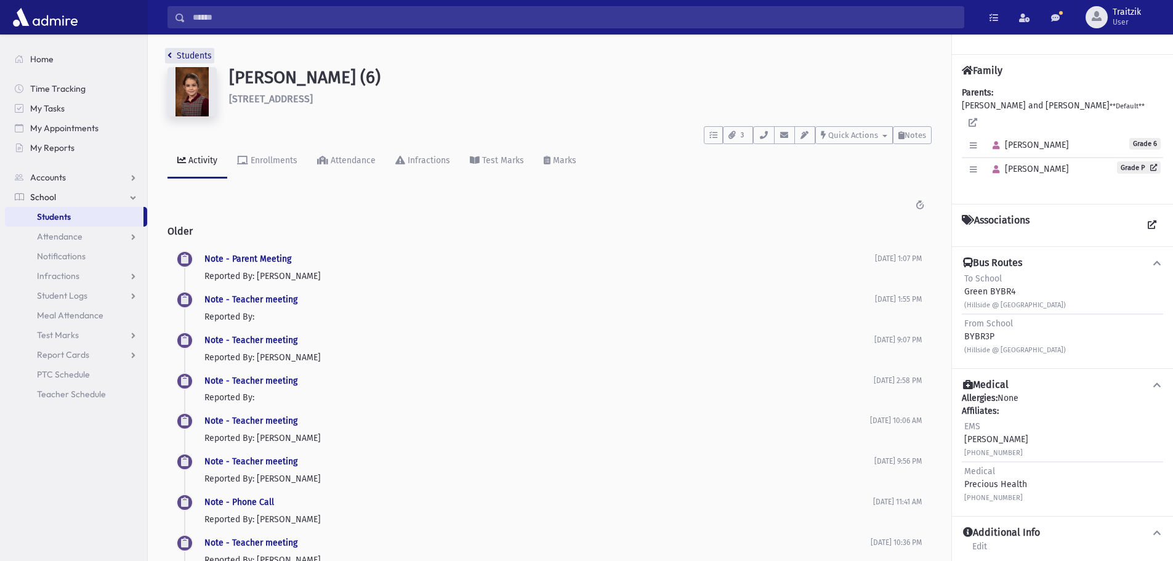
click at [170, 57] on icon "breadcrumb" at bounding box center [169, 55] width 4 height 9
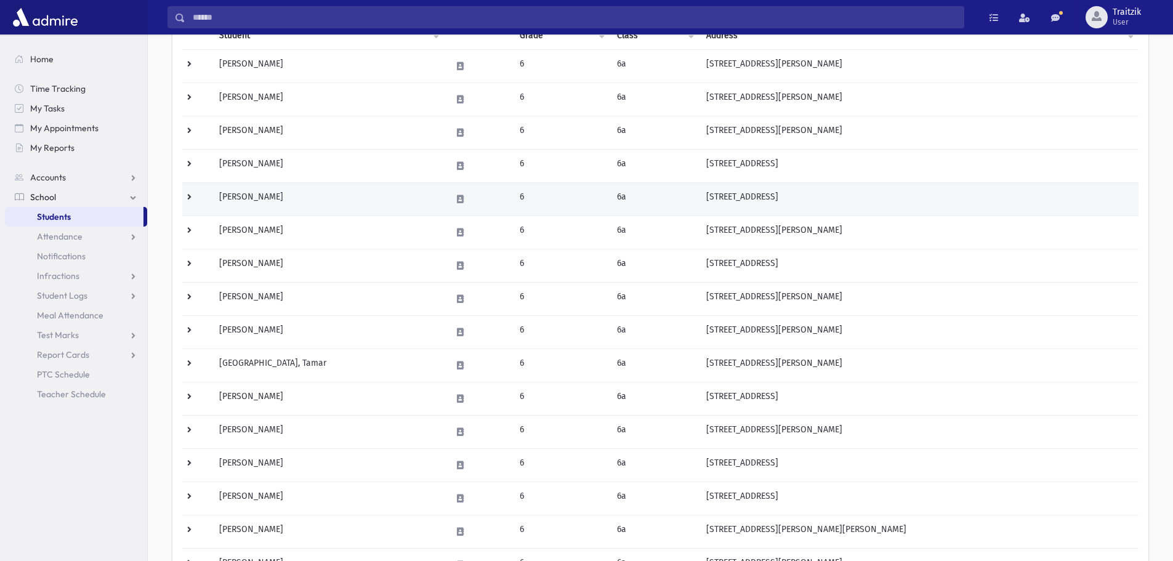
scroll to position [185, 0]
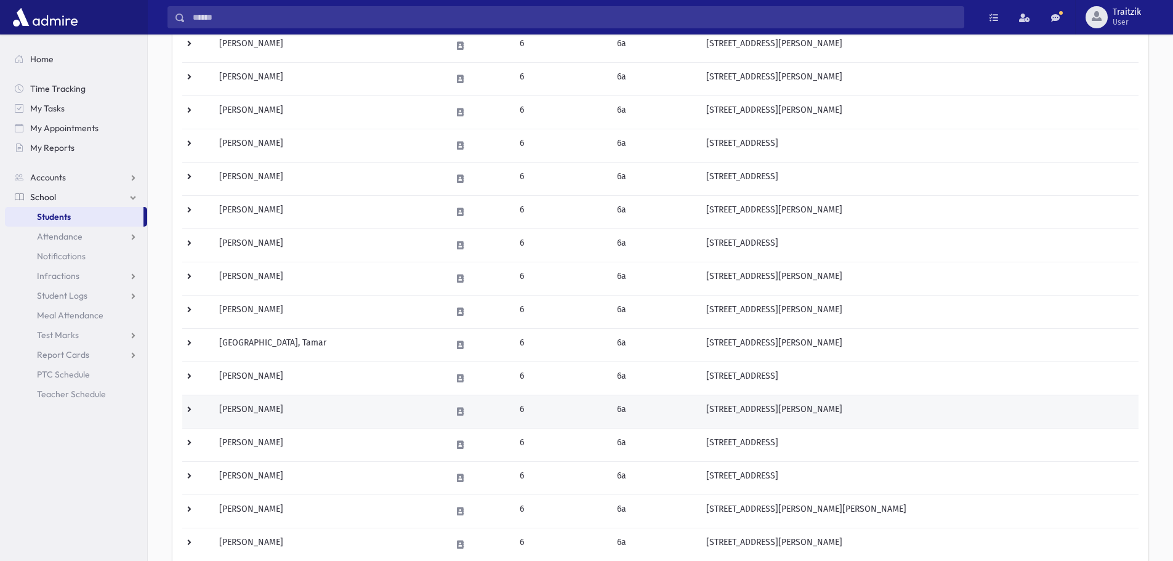
click at [338, 406] on td "[PERSON_NAME]" at bounding box center [328, 411] width 232 height 33
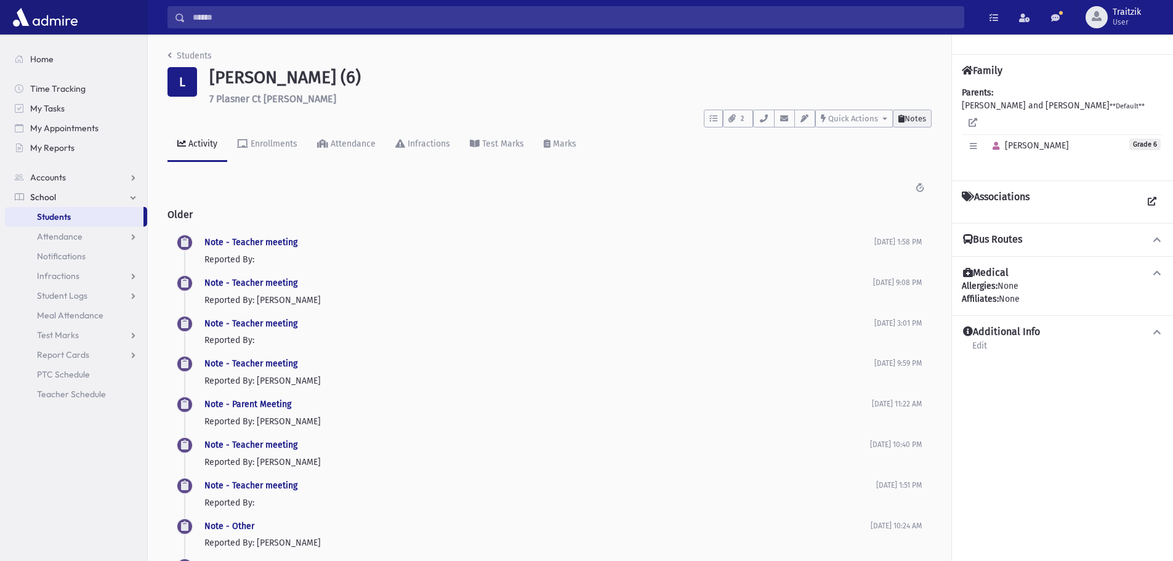
click at [923, 119] on span "Notes" at bounding box center [915, 118] width 22 height 9
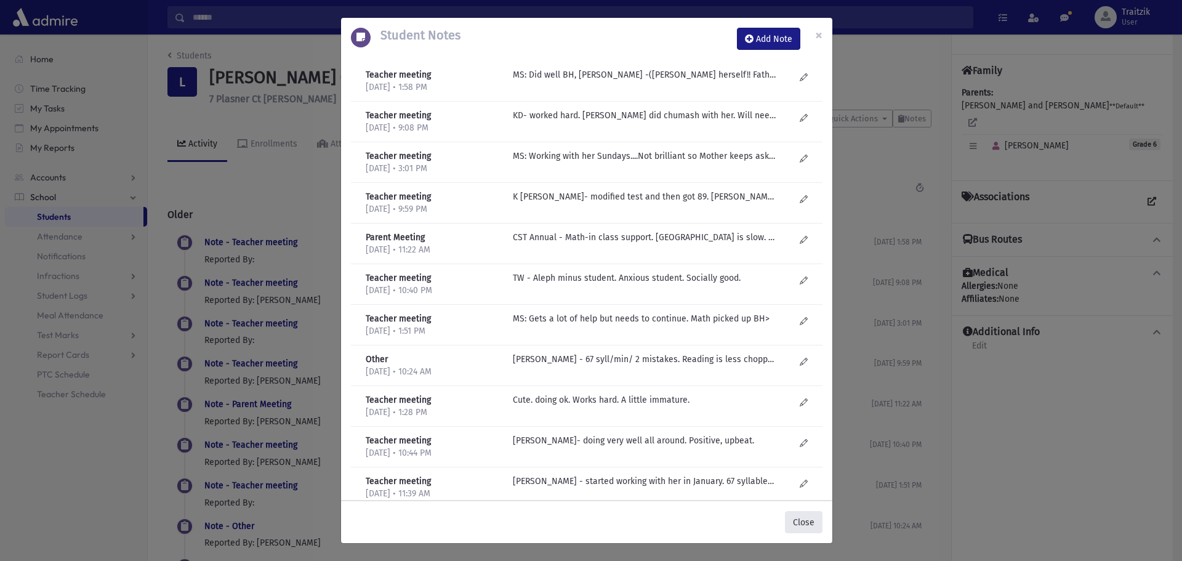
click at [806, 521] on button "Close" at bounding box center [804, 522] width 38 height 22
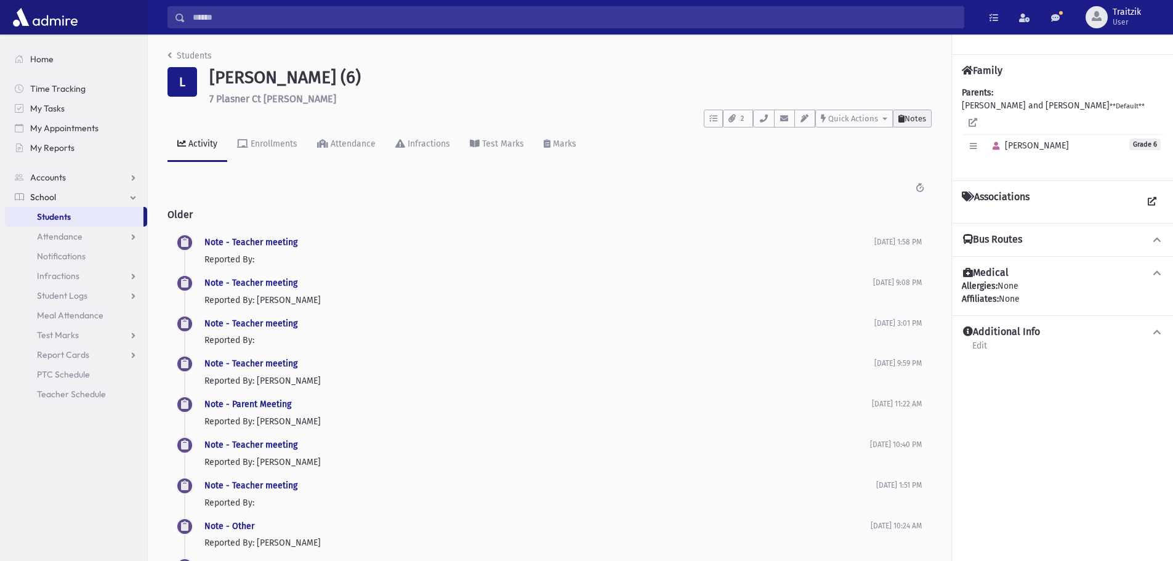
click at [918, 114] on span "Notes" at bounding box center [915, 118] width 22 height 9
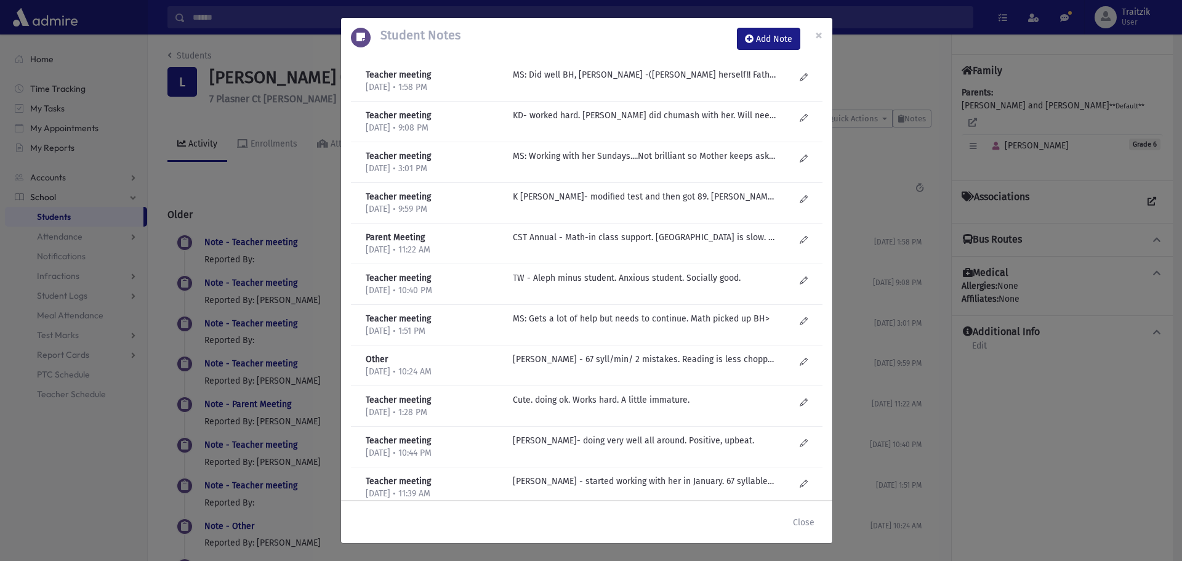
click at [171, 55] on div "Student Notes Add Note × Teacher meeting 5/26/2025 • 1:58 PM Other" at bounding box center [591, 280] width 1182 height 561
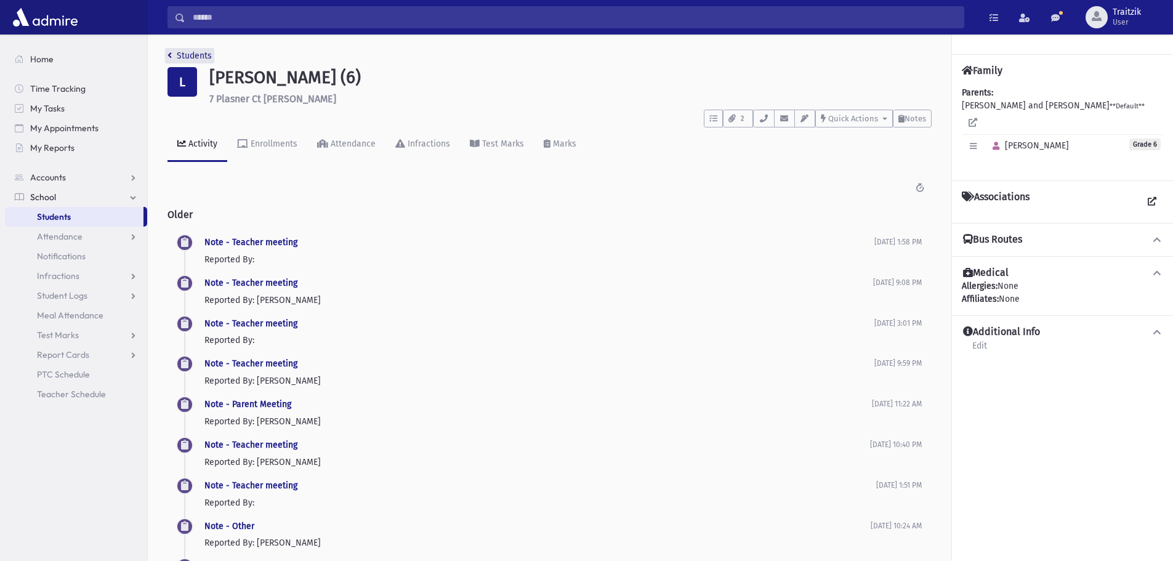
click at [173, 57] on link "Students" at bounding box center [189, 55] width 44 height 10
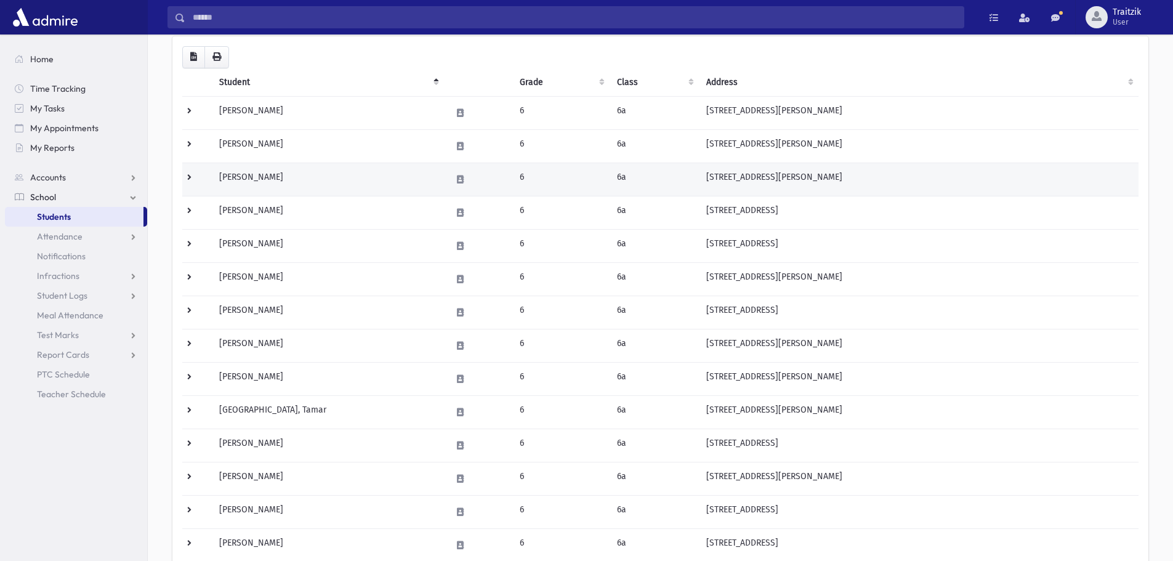
scroll to position [185, 0]
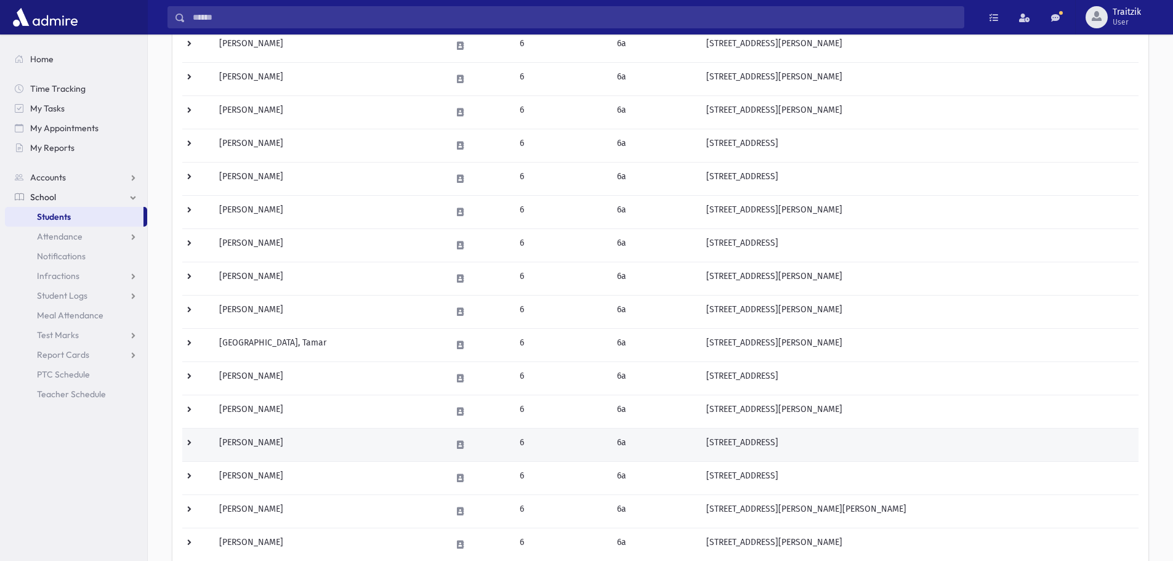
click at [265, 442] on td "Neger, Esther" at bounding box center [328, 444] width 232 height 33
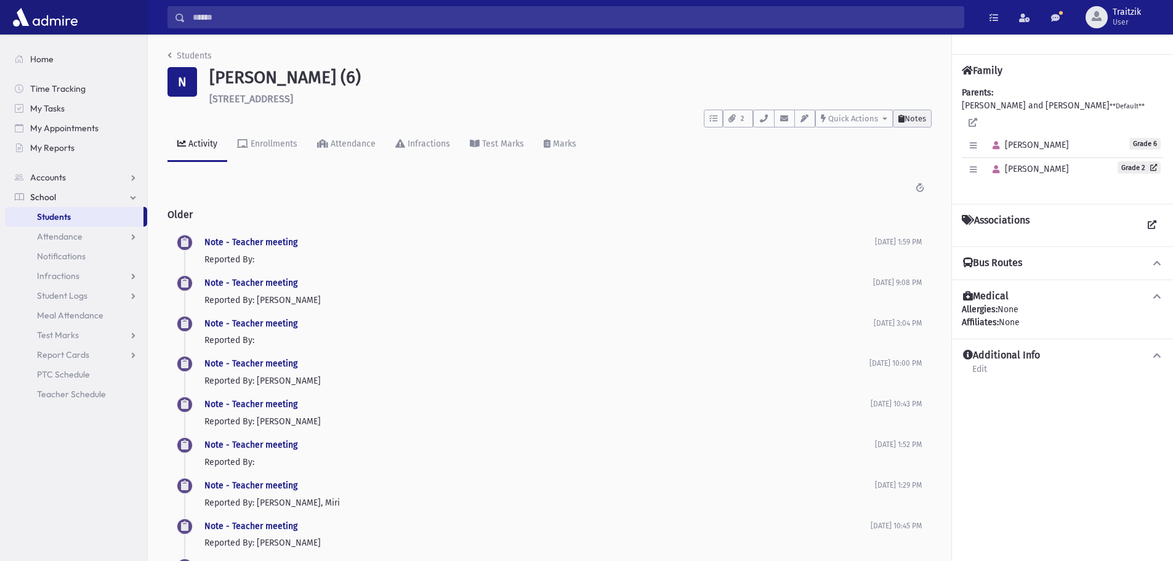
click at [912, 121] on span "Notes" at bounding box center [915, 118] width 22 height 9
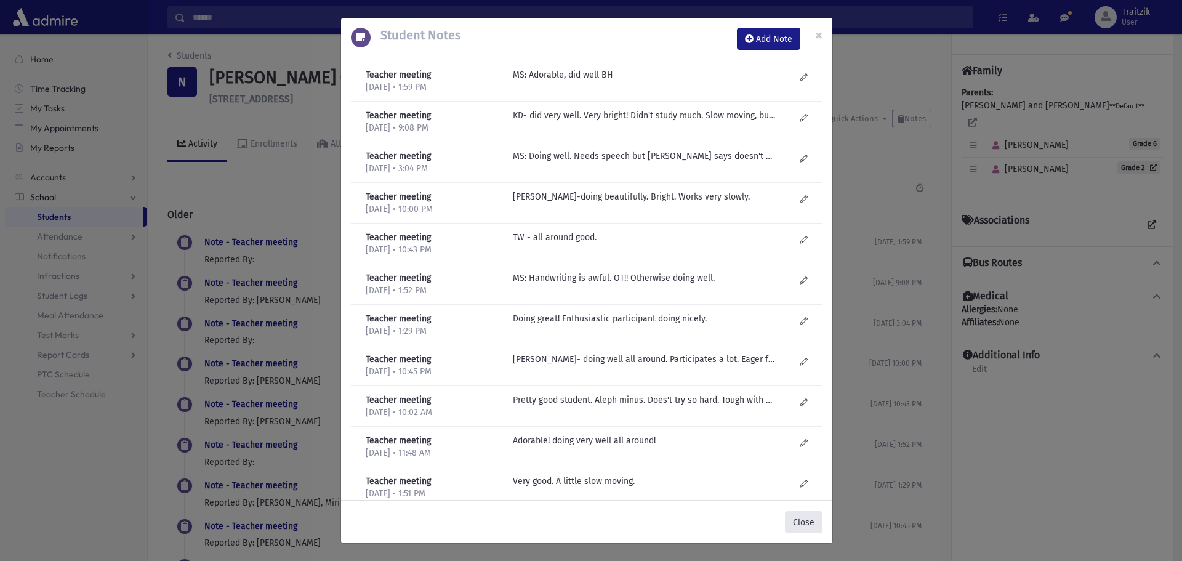
click at [811, 517] on button "Close" at bounding box center [804, 522] width 38 height 22
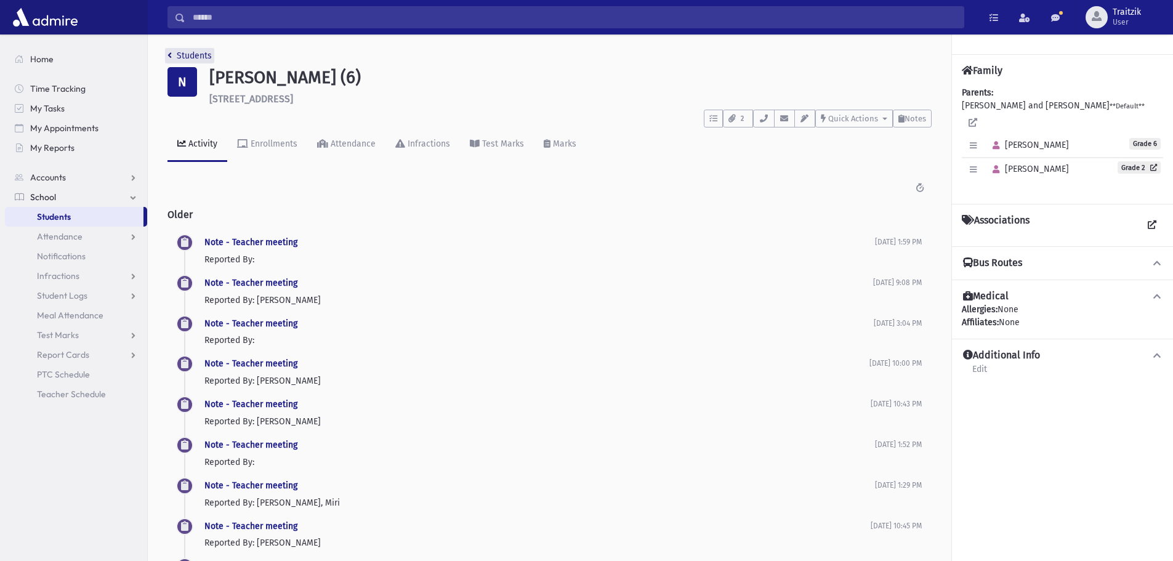
click at [170, 58] on icon "breadcrumb" at bounding box center [169, 55] width 4 height 9
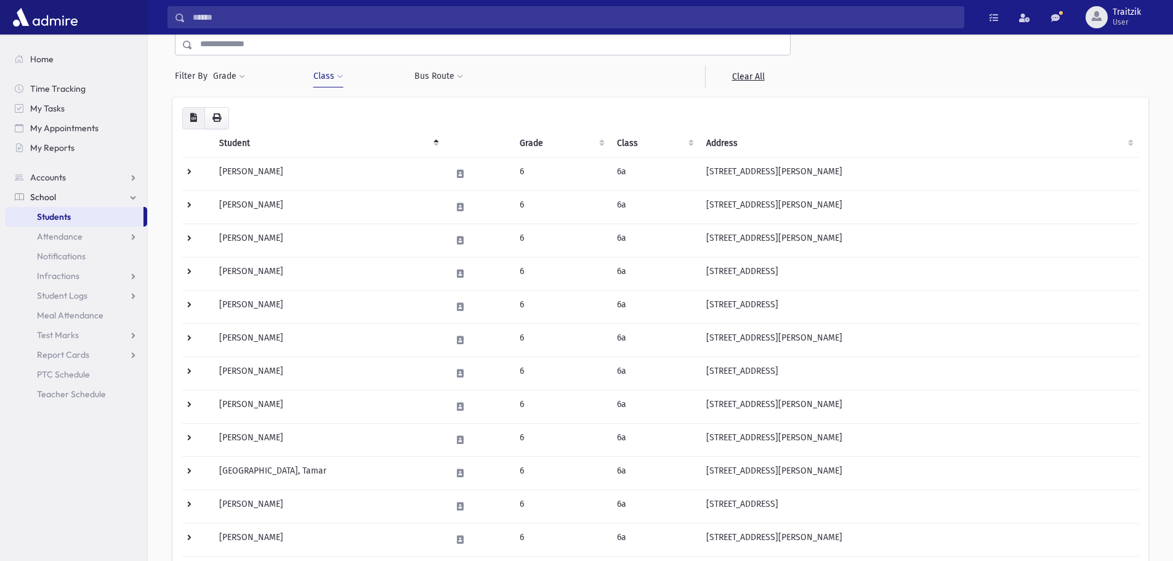
scroll to position [308, 0]
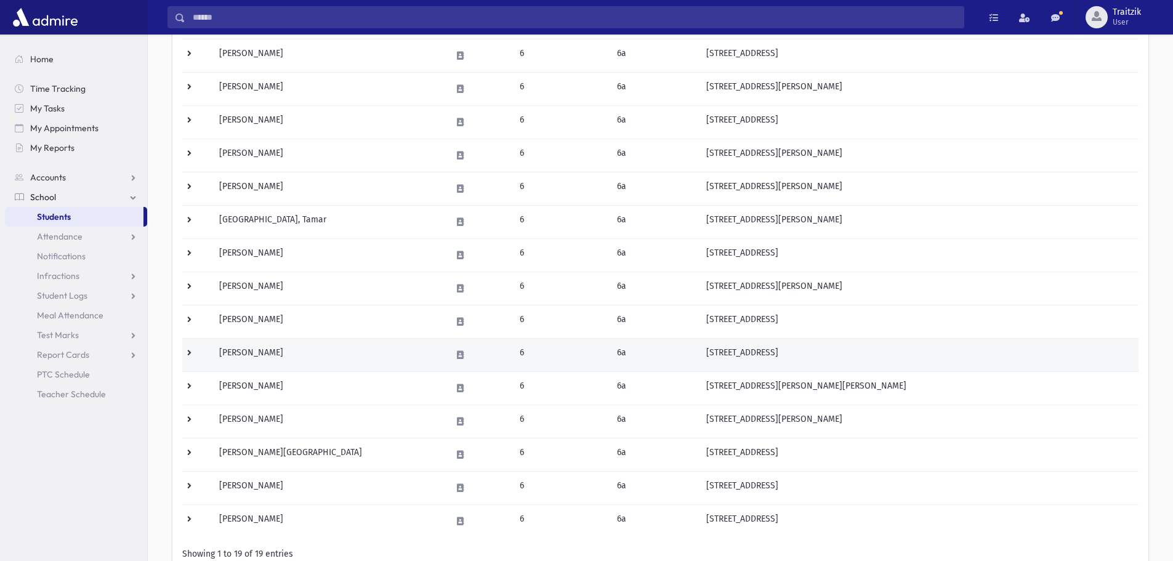
click at [279, 346] on td "Neuman, Ella" at bounding box center [328, 354] width 232 height 33
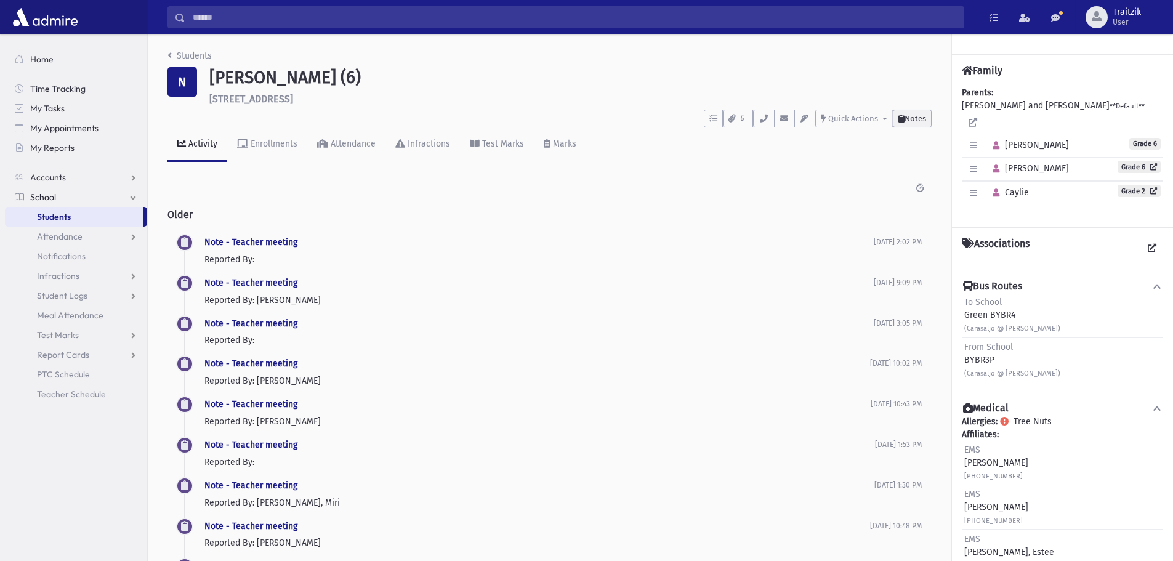
click at [918, 124] on button "Notes" at bounding box center [911, 119] width 39 height 18
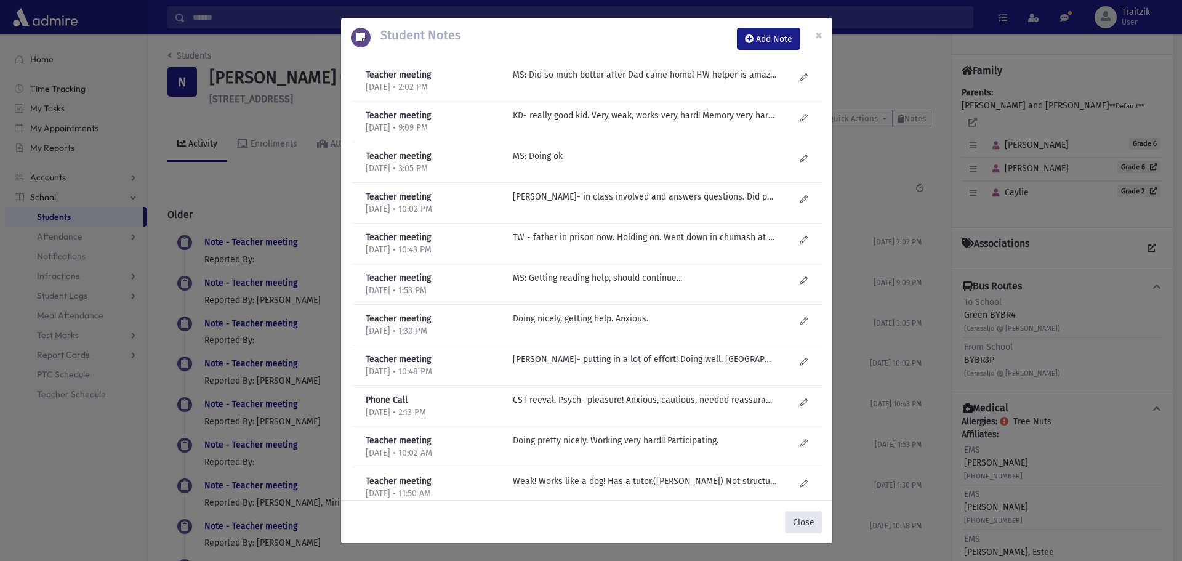
click at [813, 517] on button "Close" at bounding box center [804, 522] width 38 height 22
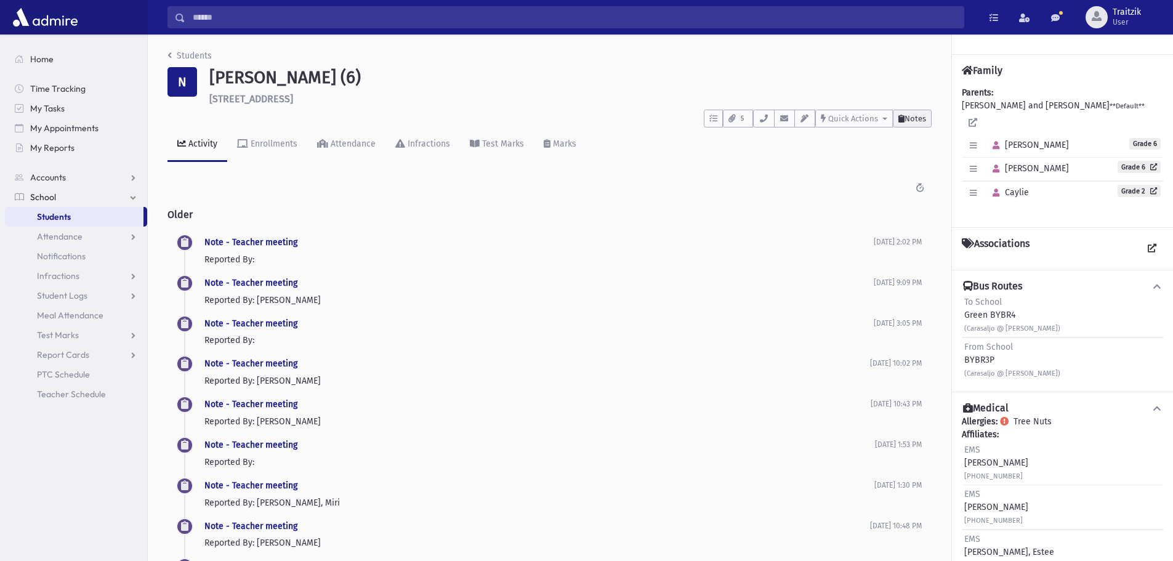
click at [907, 124] on button "Notes" at bounding box center [911, 119] width 39 height 18
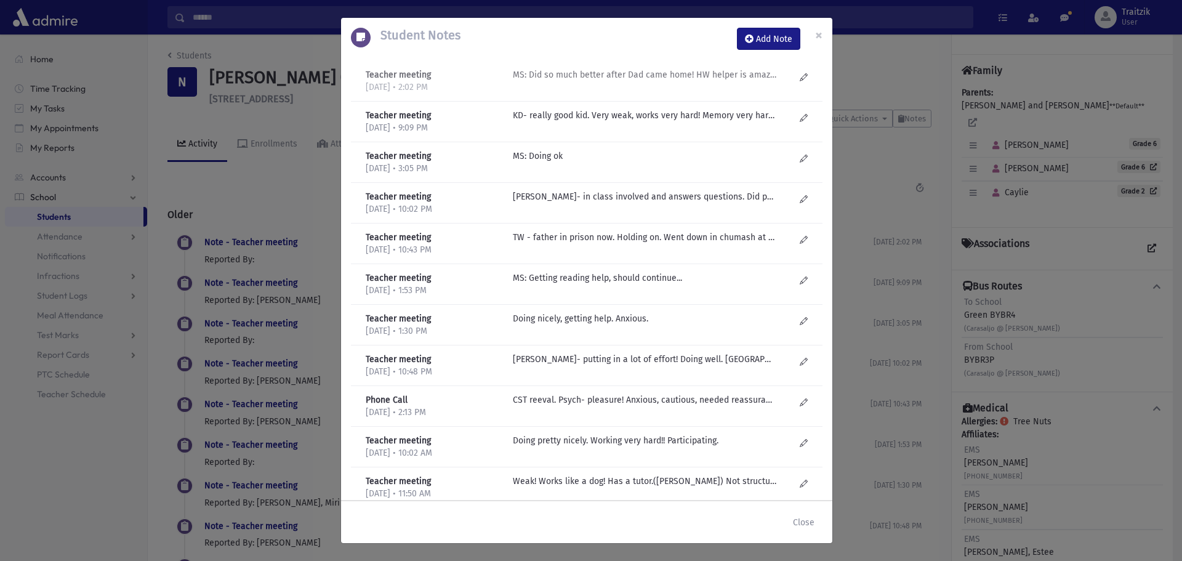
click at [623, 78] on p "MS: Did so much better after Dad came home! HW helper is amazing-Malky Braun-sh…" at bounding box center [644, 74] width 263 height 13
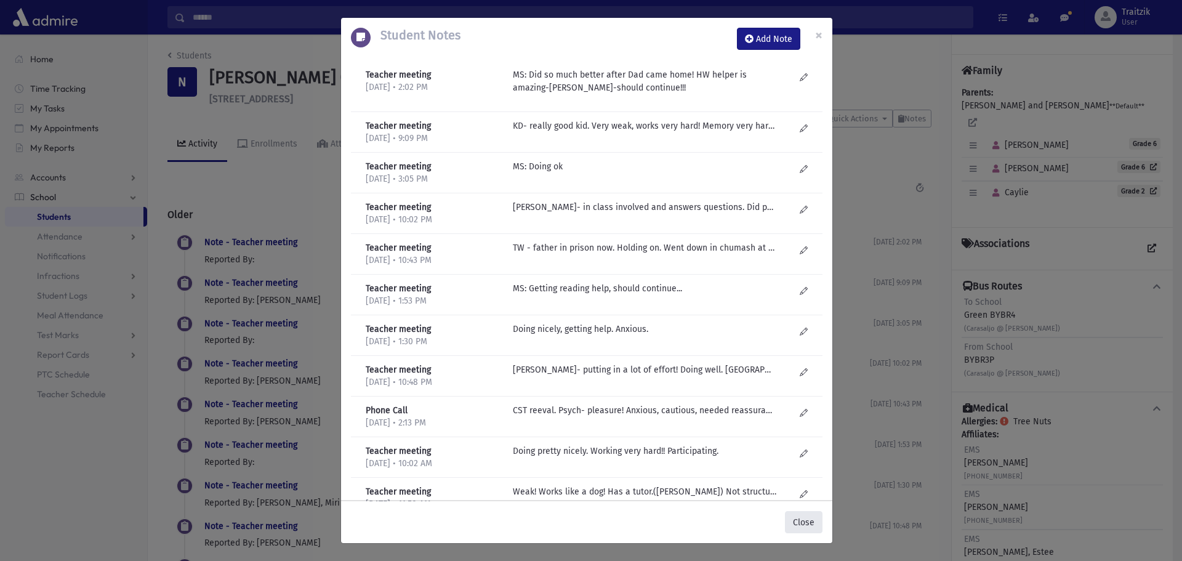
click at [800, 524] on button "Close" at bounding box center [804, 522] width 38 height 22
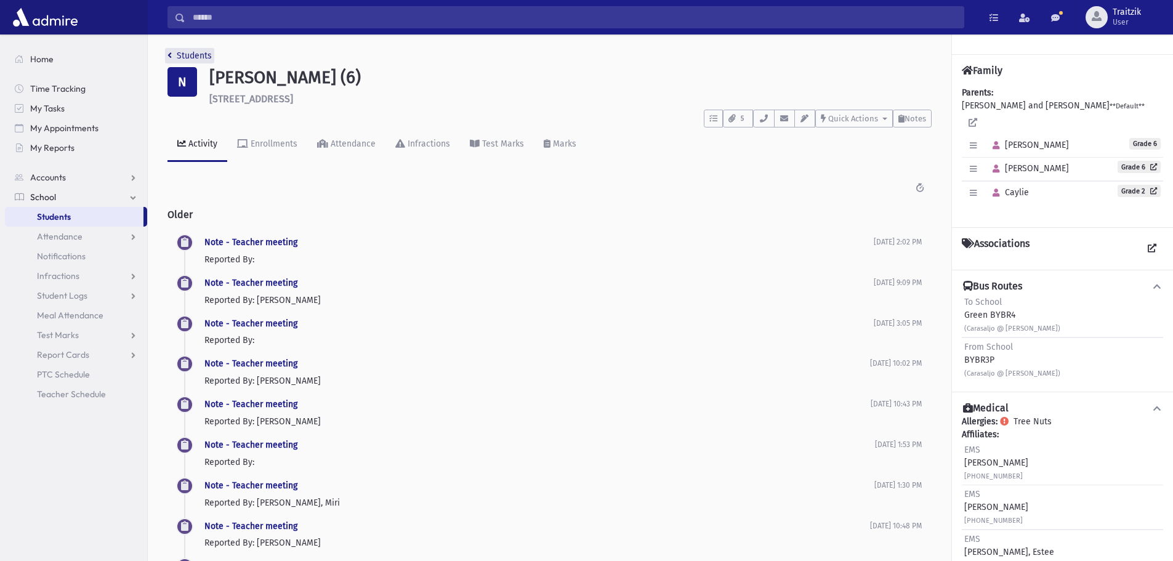
click at [170, 56] on icon "breadcrumb" at bounding box center [169, 55] width 4 height 9
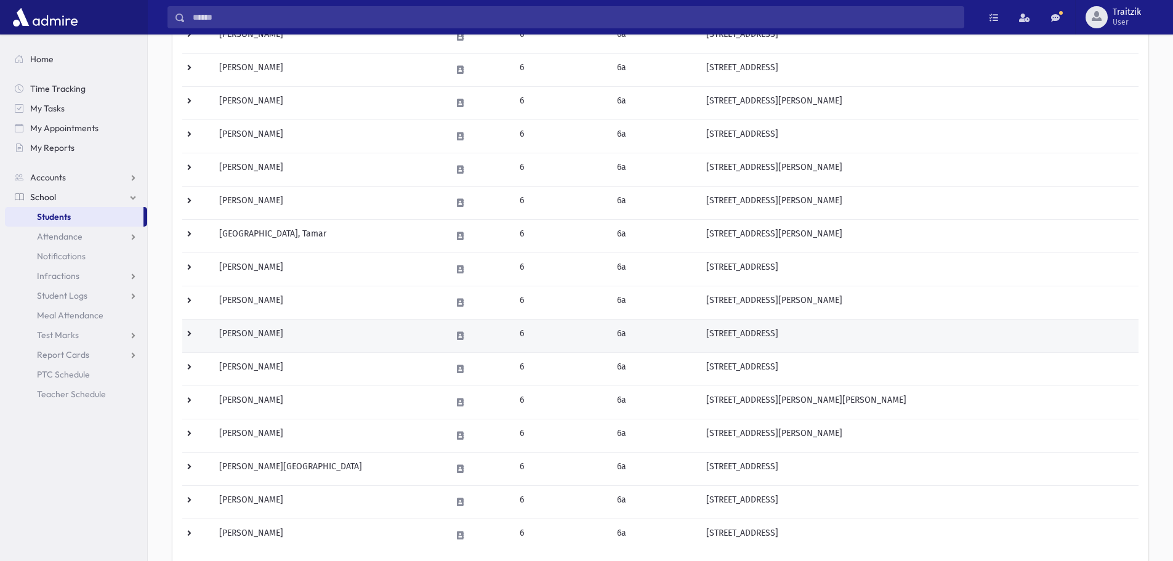
scroll to position [369, 0]
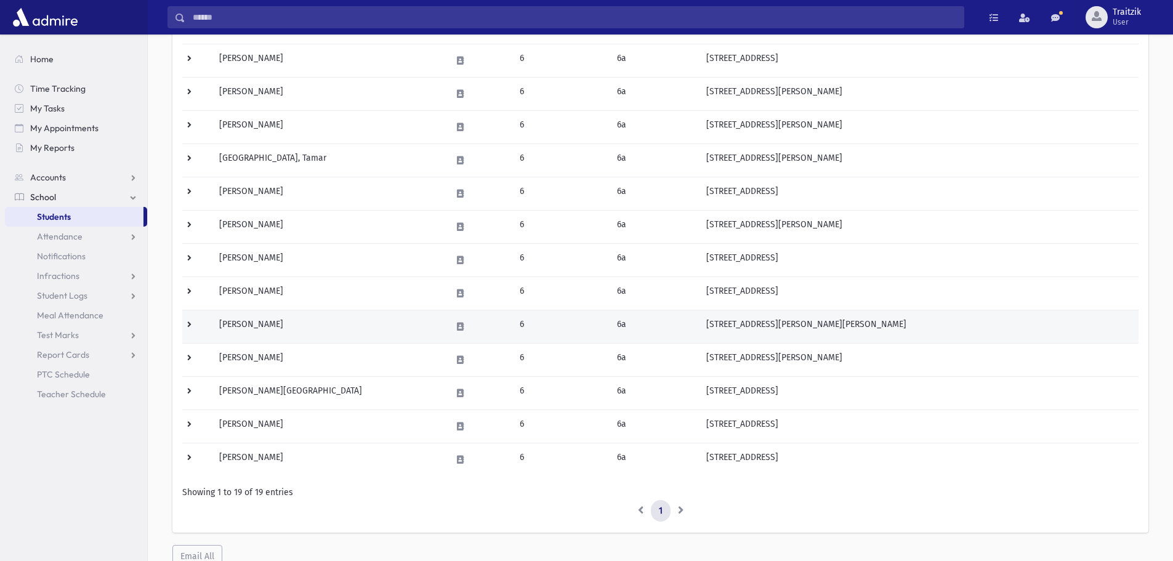
click at [292, 324] on td "[PERSON_NAME]" at bounding box center [328, 326] width 232 height 33
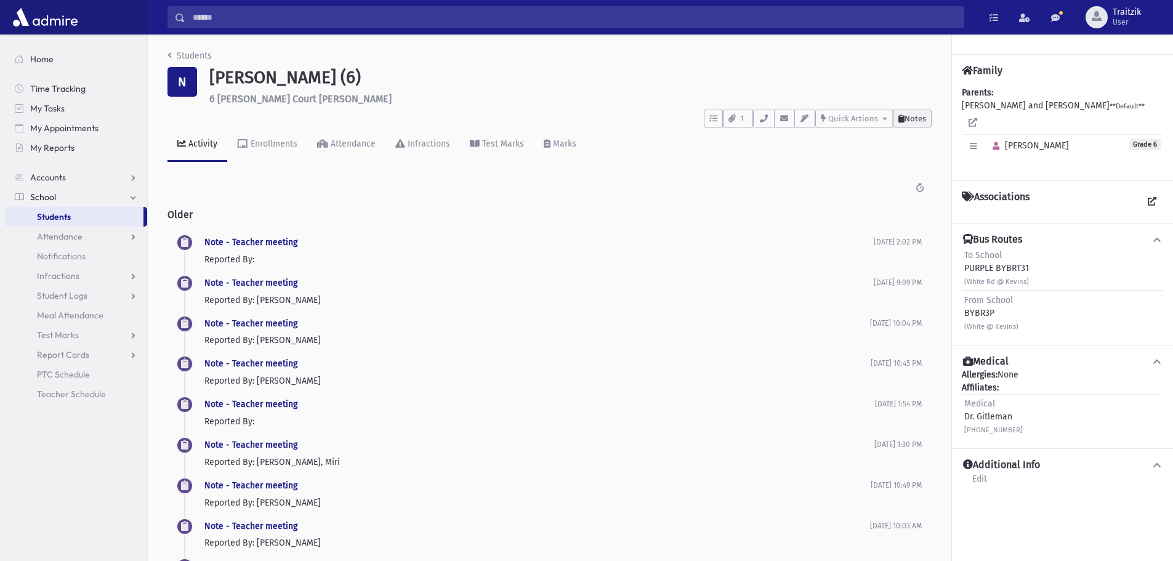
click at [913, 114] on span "Notes" at bounding box center [915, 118] width 22 height 9
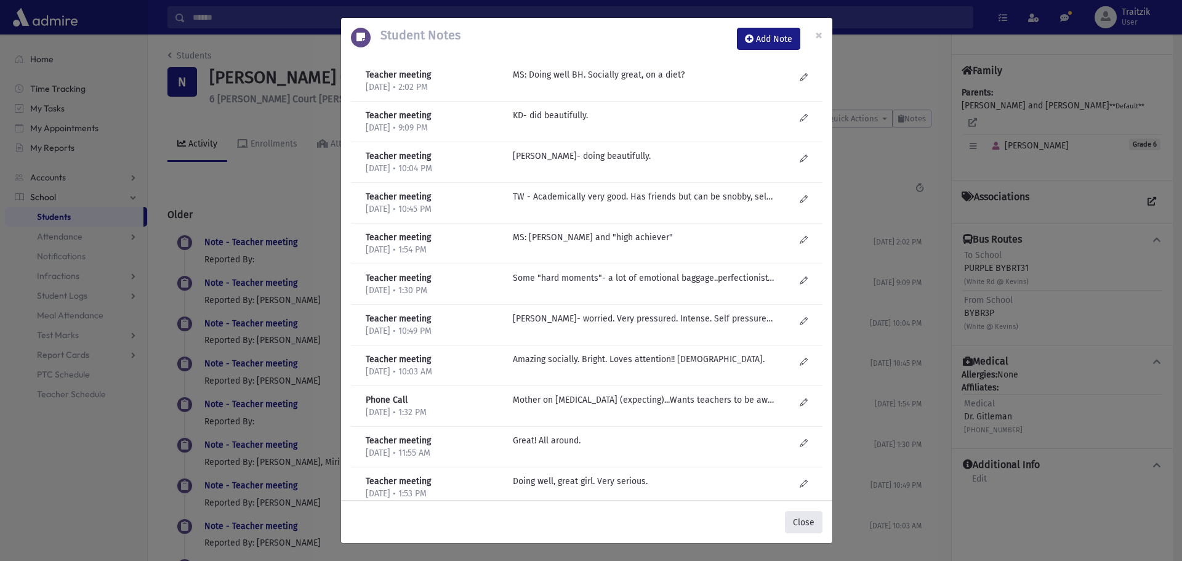
click at [803, 521] on button "Close" at bounding box center [804, 522] width 38 height 22
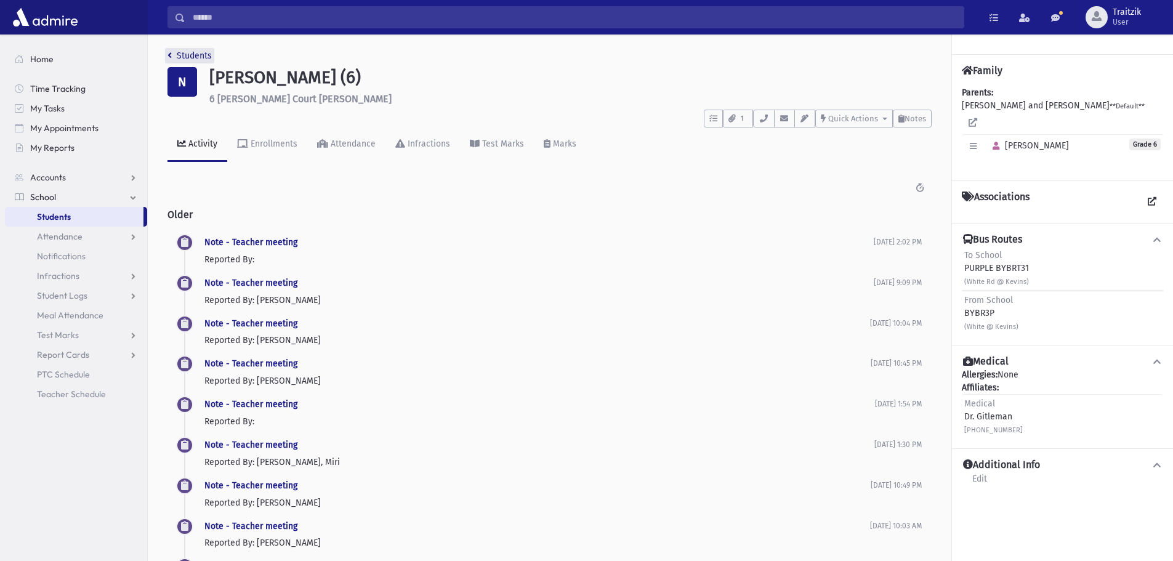
click at [168, 57] on icon "breadcrumb" at bounding box center [169, 55] width 4 height 9
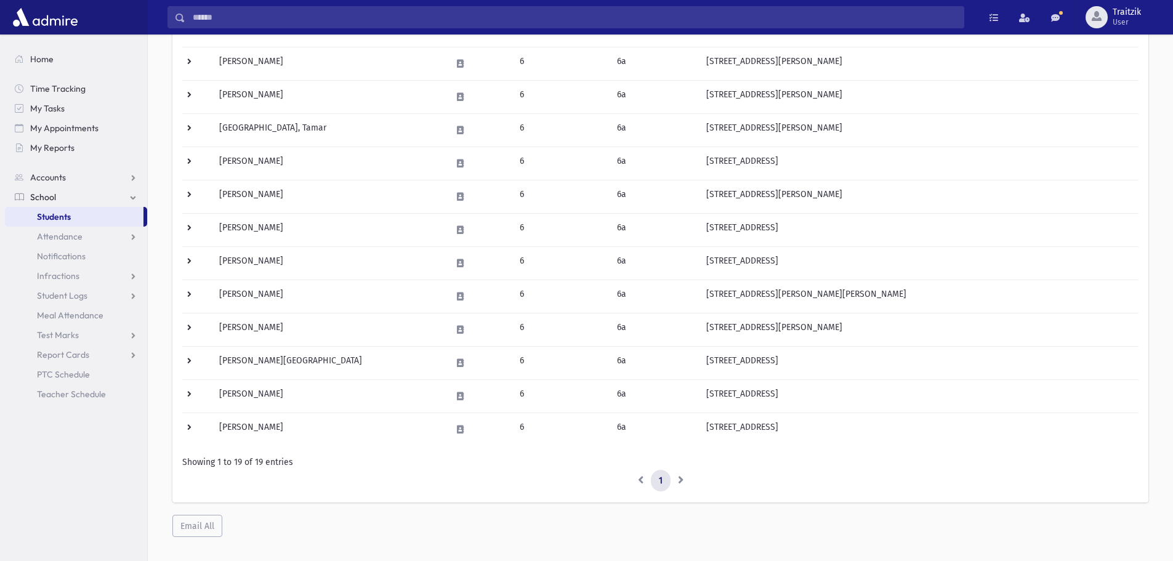
scroll to position [402, 0]
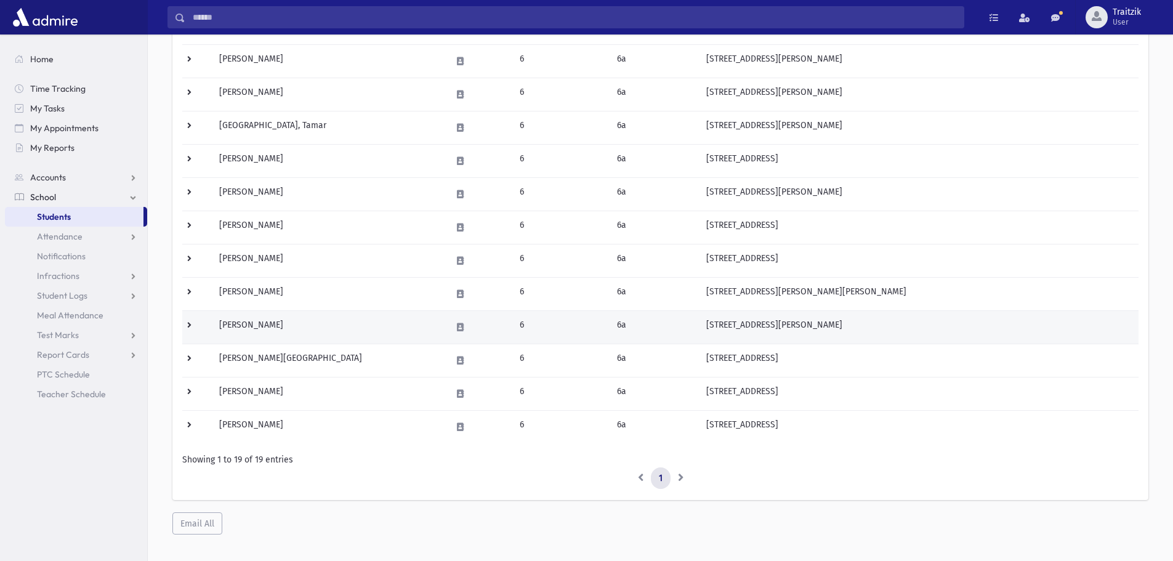
click at [287, 322] on td "[PERSON_NAME]" at bounding box center [328, 326] width 232 height 33
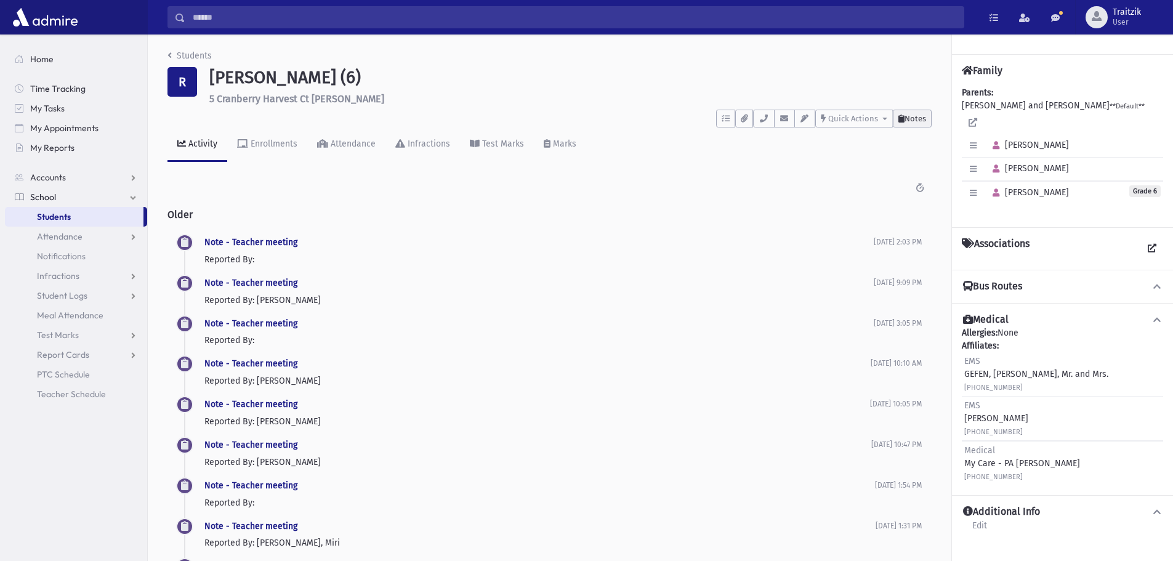
click at [913, 124] on button "Notes" at bounding box center [911, 119] width 39 height 18
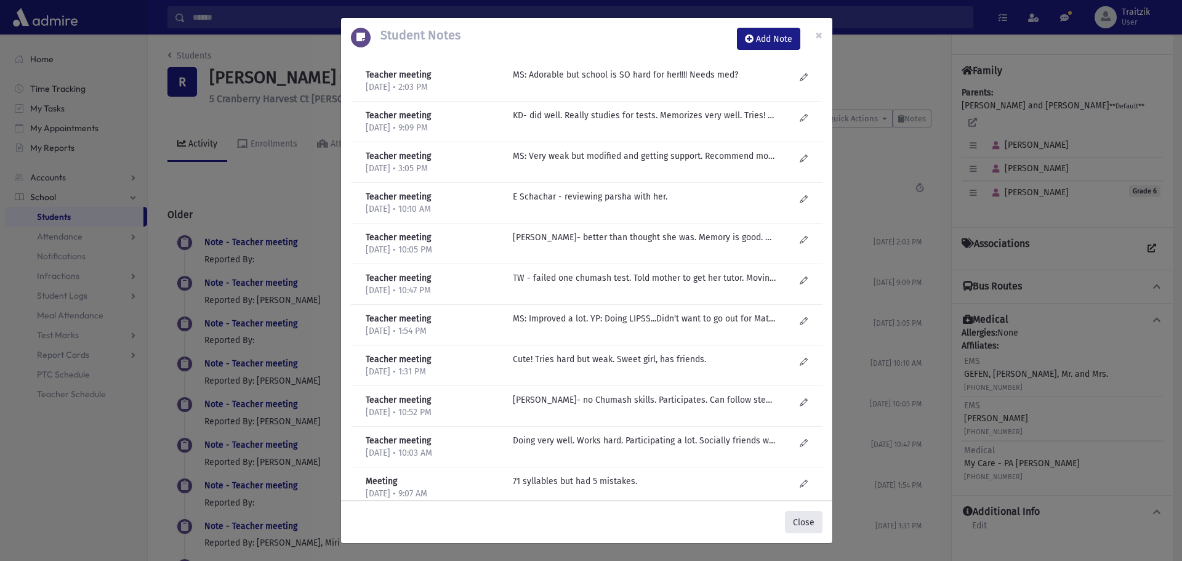
click at [812, 520] on button "Close" at bounding box center [804, 522] width 38 height 22
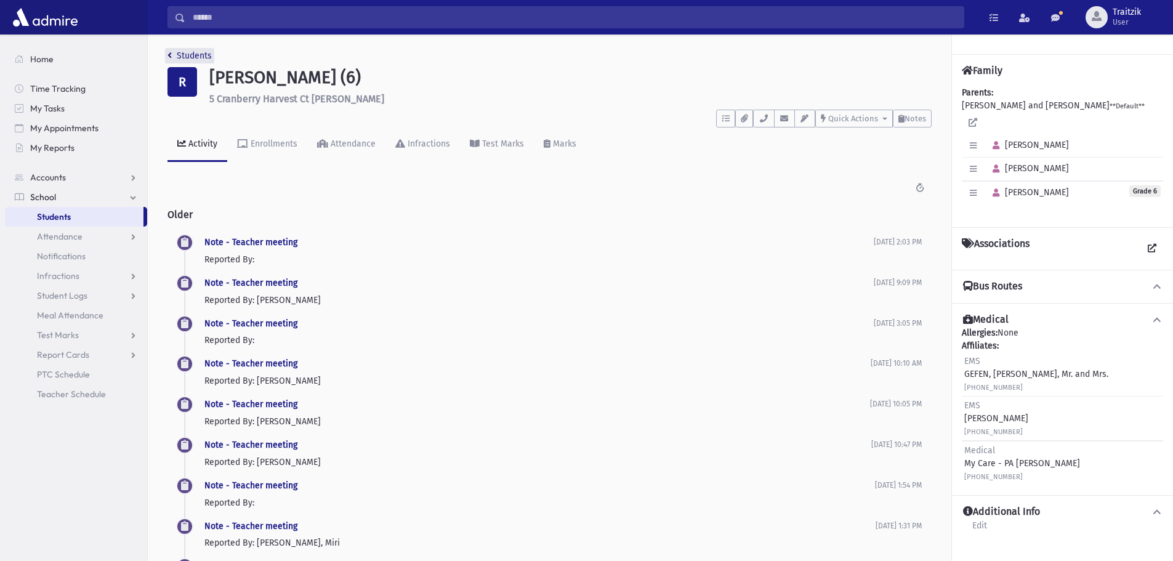
click at [175, 56] on link "Students" at bounding box center [189, 55] width 44 height 10
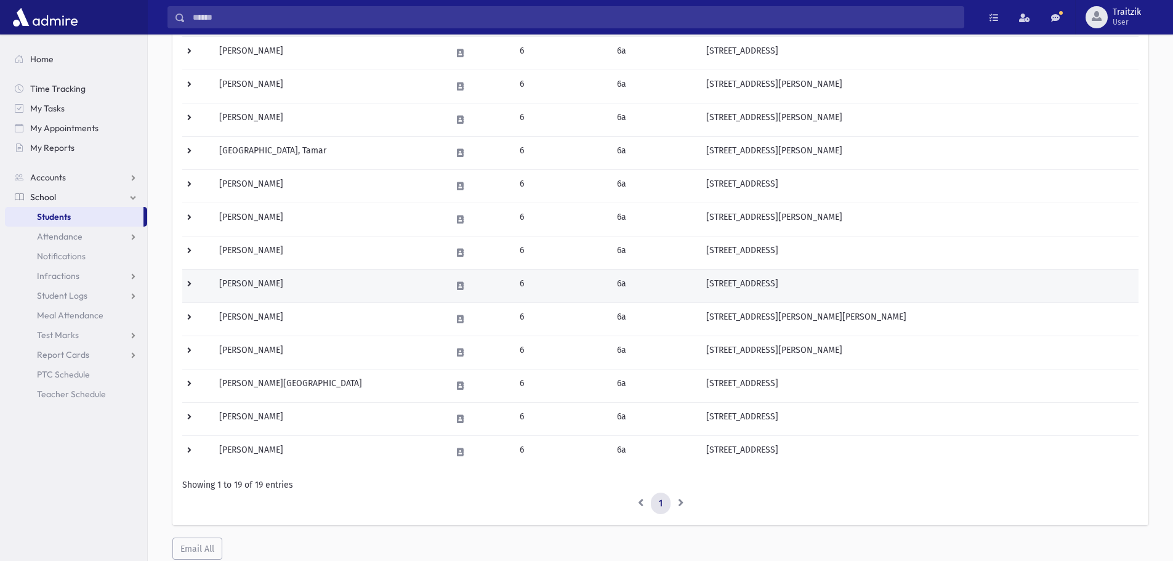
scroll to position [418, 0]
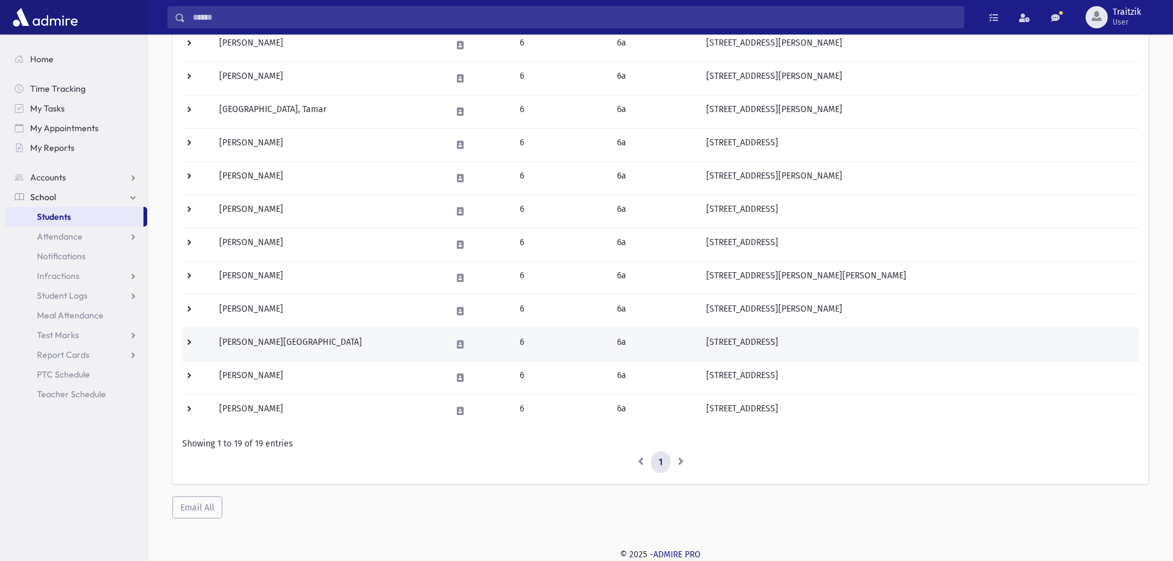
click at [281, 347] on td "[PERSON_NAME][GEOGRAPHIC_DATA]" at bounding box center [328, 343] width 232 height 33
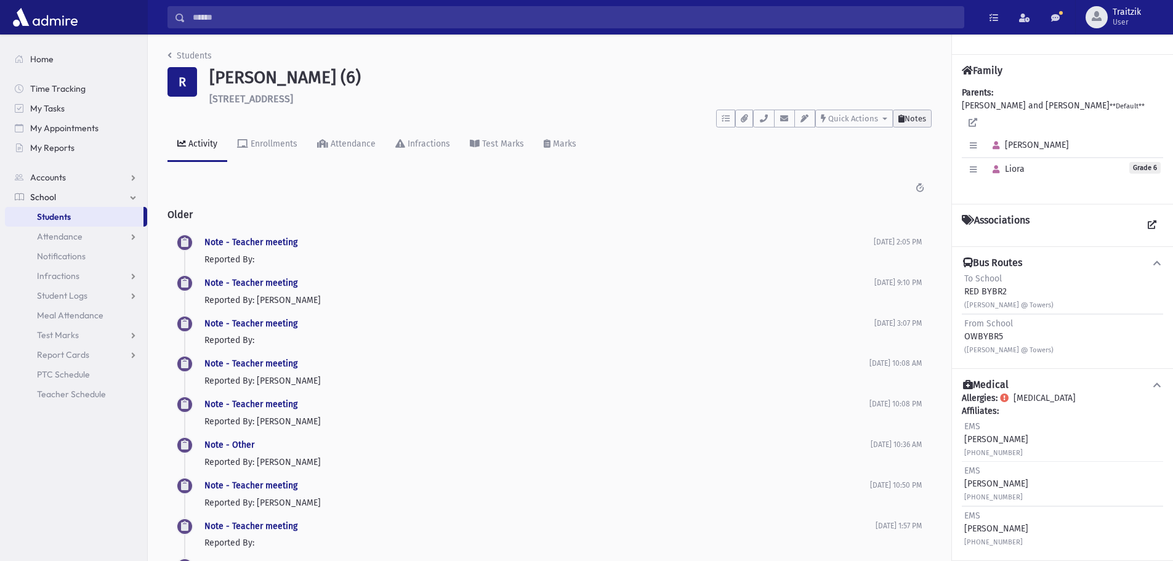
click at [916, 126] on button "Notes" at bounding box center [911, 119] width 39 height 18
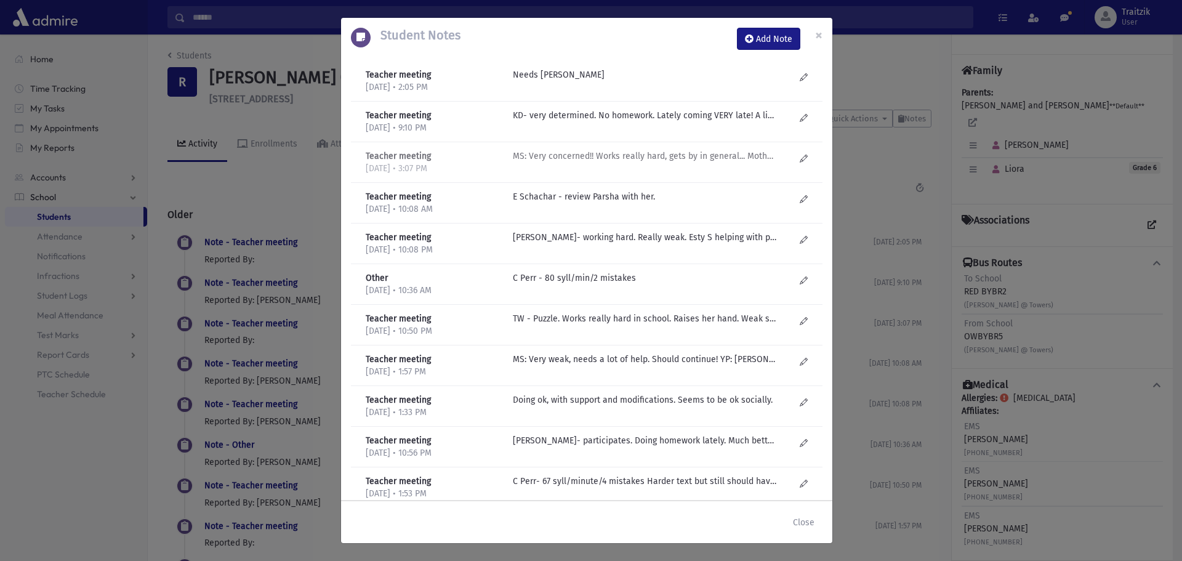
drag, startPoint x: 673, startPoint y: 156, endPoint x: 670, endPoint y: 162, distance: 7.2
click at [672, 81] on p "MS: Very concerned!! Works really hard, gets by in general... Mother doesn't wa…" at bounding box center [644, 74] width 263 height 13
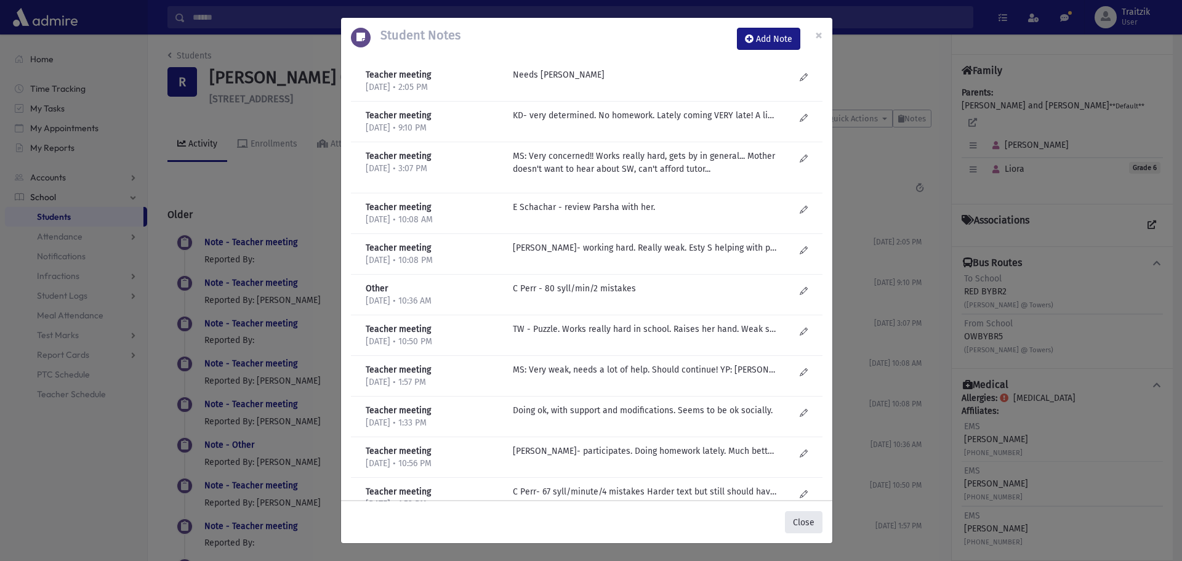
click at [796, 526] on button "Close" at bounding box center [804, 522] width 38 height 22
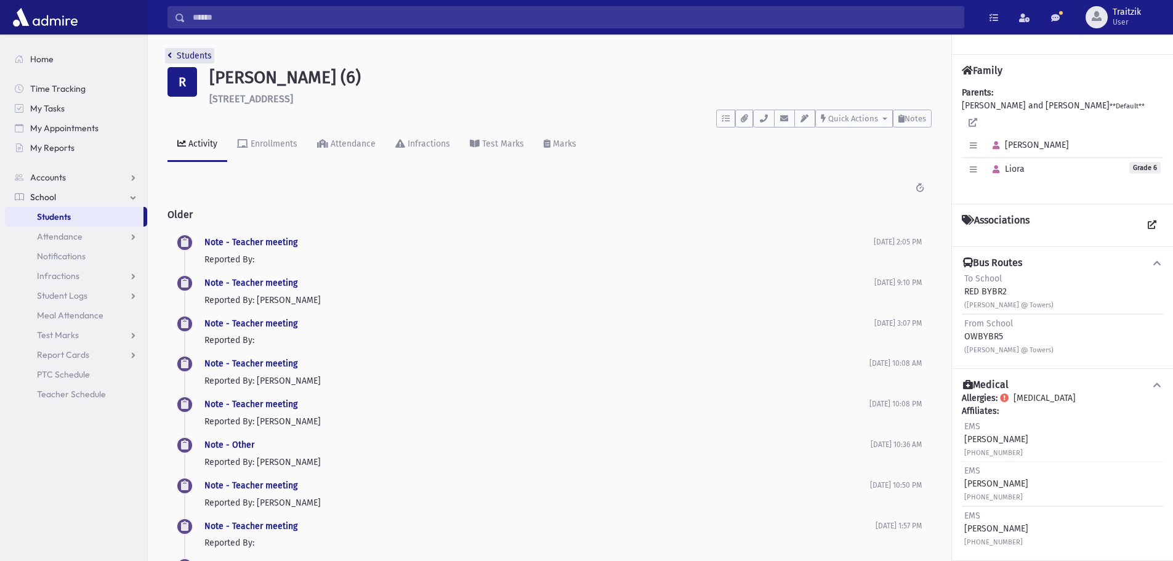
click at [174, 54] on link "Students" at bounding box center [189, 55] width 44 height 10
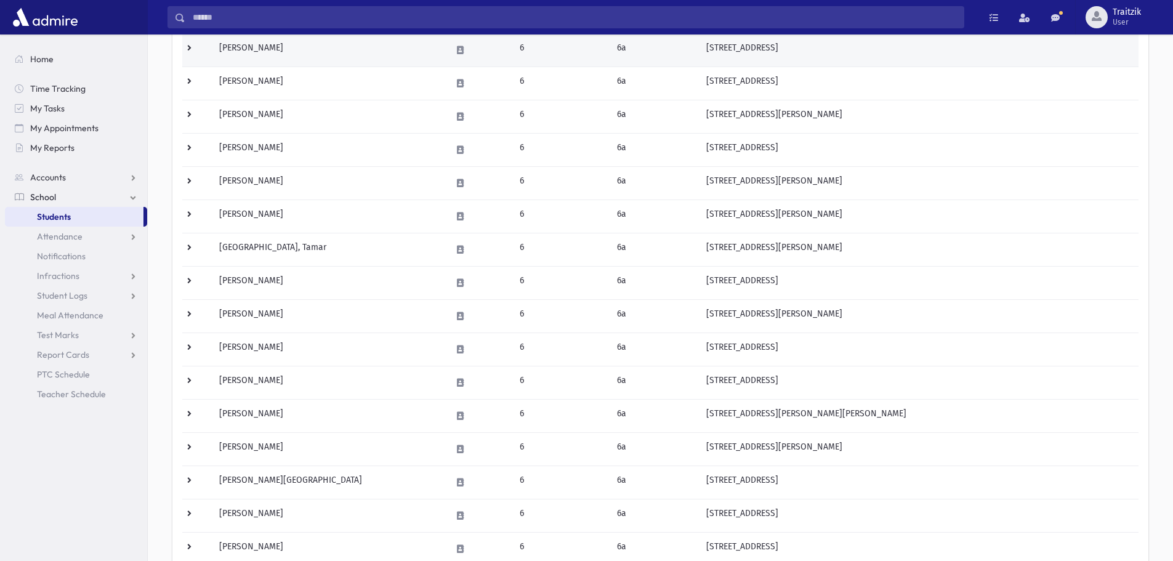
scroll to position [418, 0]
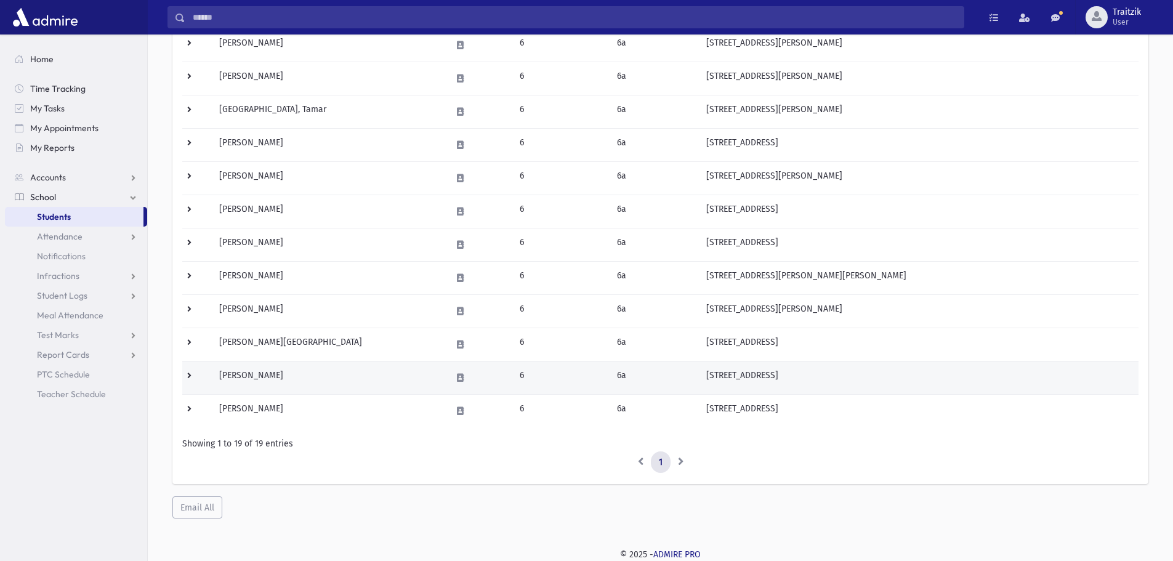
click at [319, 379] on td "[PERSON_NAME]" at bounding box center [328, 377] width 232 height 33
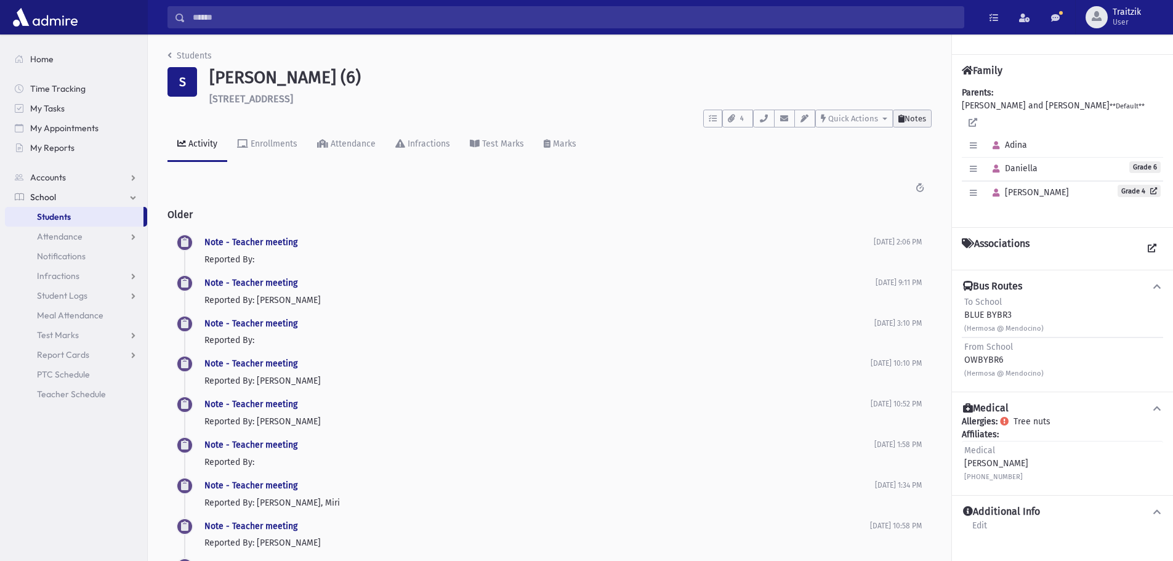
click at [902, 122] on icon at bounding box center [901, 118] width 6 height 8
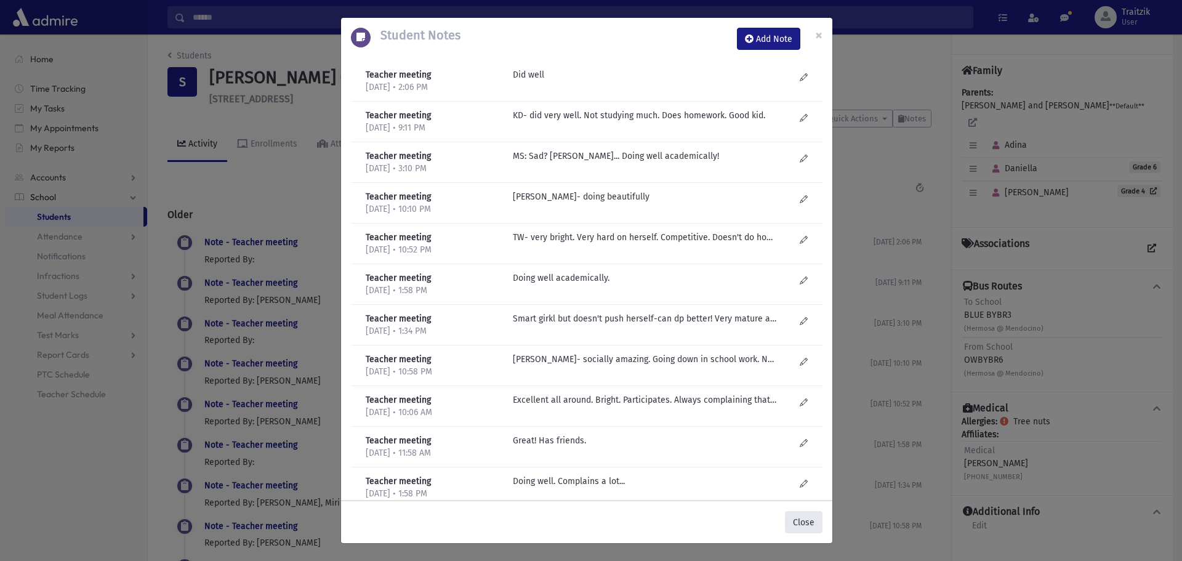
click at [809, 522] on button "Close" at bounding box center [804, 522] width 38 height 22
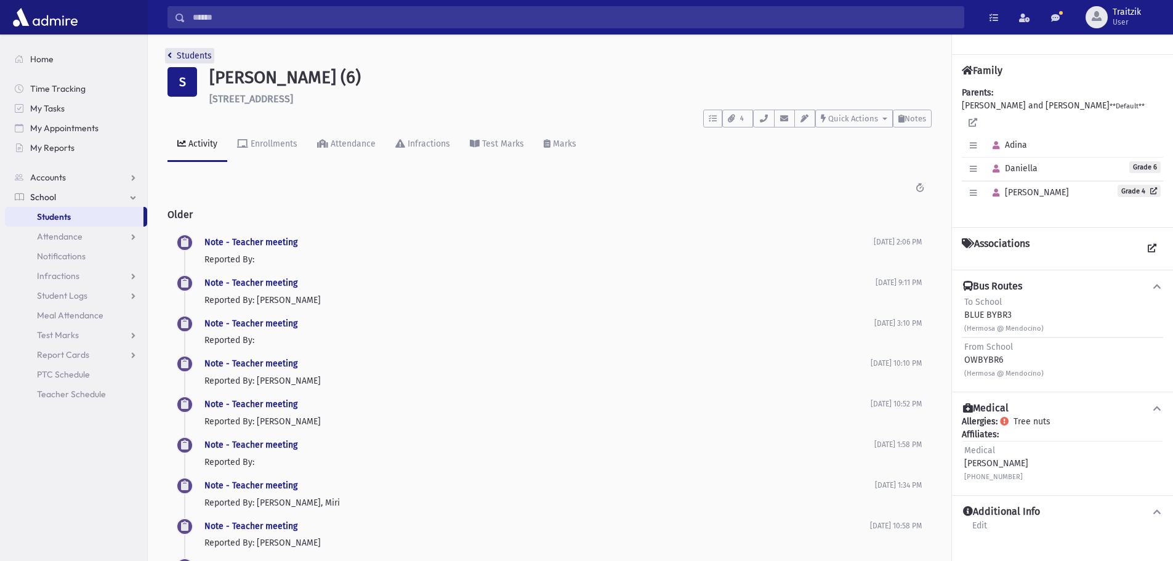
click at [175, 54] on link "Students" at bounding box center [189, 55] width 44 height 10
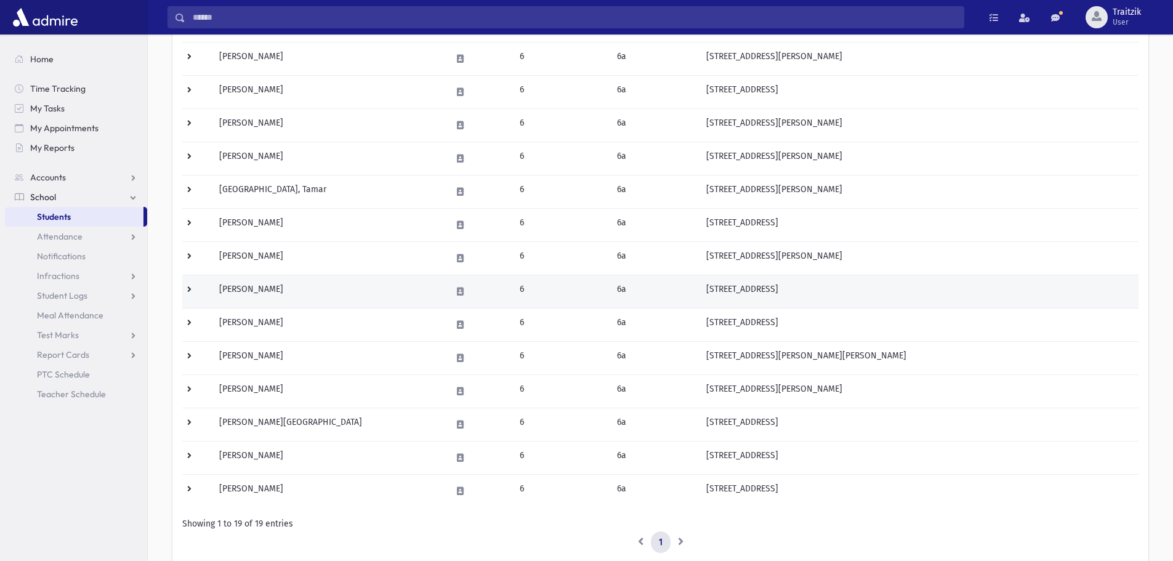
scroll to position [418, 0]
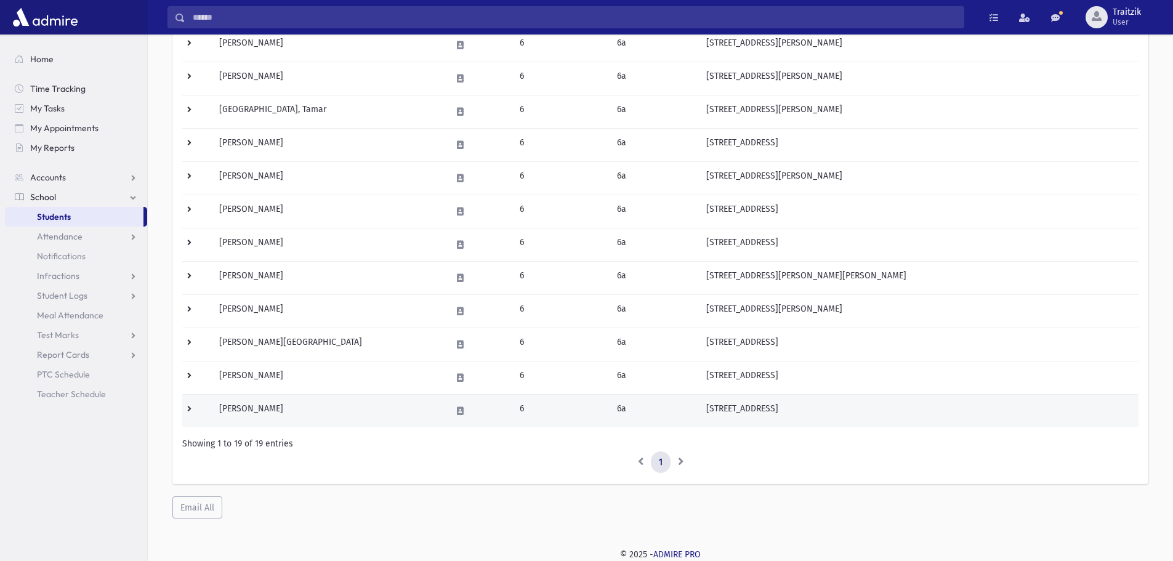
click at [247, 406] on td "Younger, Racheli" at bounding box center [328, 410] width 232 height 33
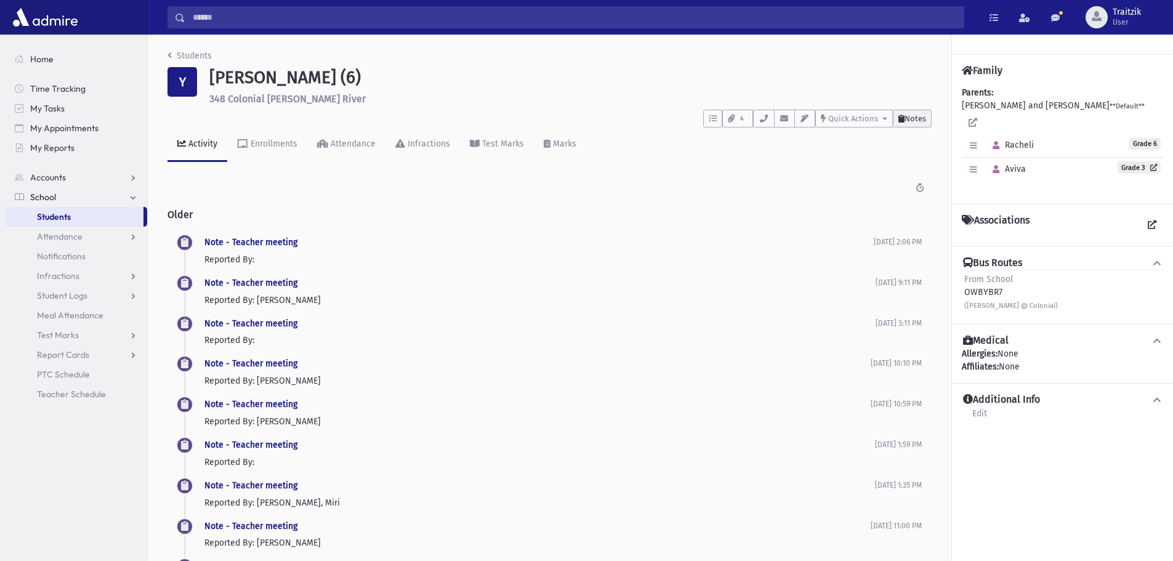
click at [908, 121] on span "Notes" at bounding box center [915, 118] width 22 height 9
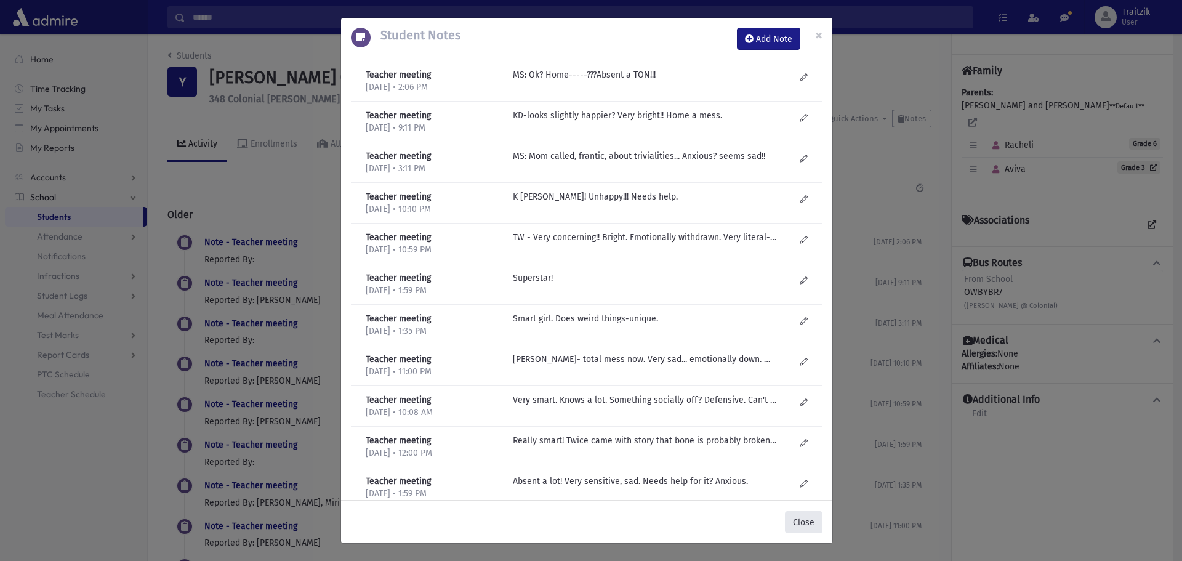
click at [806, 522] on button "Close" at bounding box center [804, 522] width 38 height 22
